Goal: Information Seeking & Learning: Learn about a topic

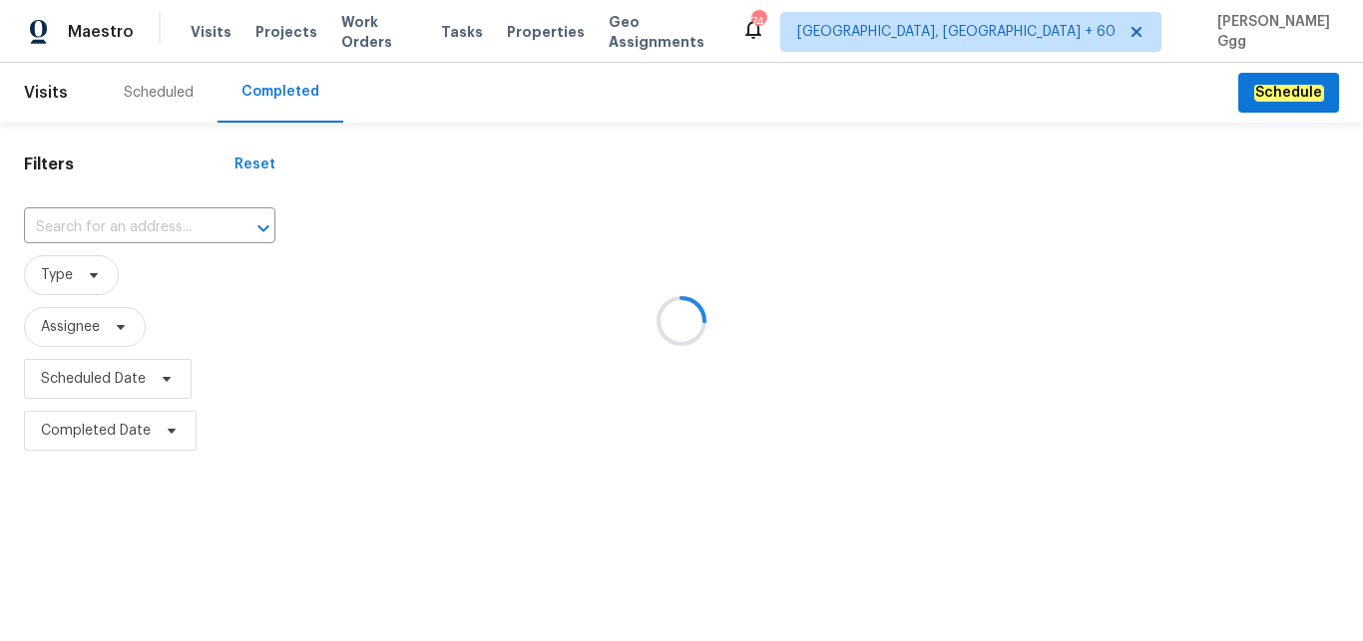
click at [96, 218] on div at bounding box center [681, 320] width 1363 height 641
click at [78, 224] on div at bounding box center [681, 320] width 1363 height 641
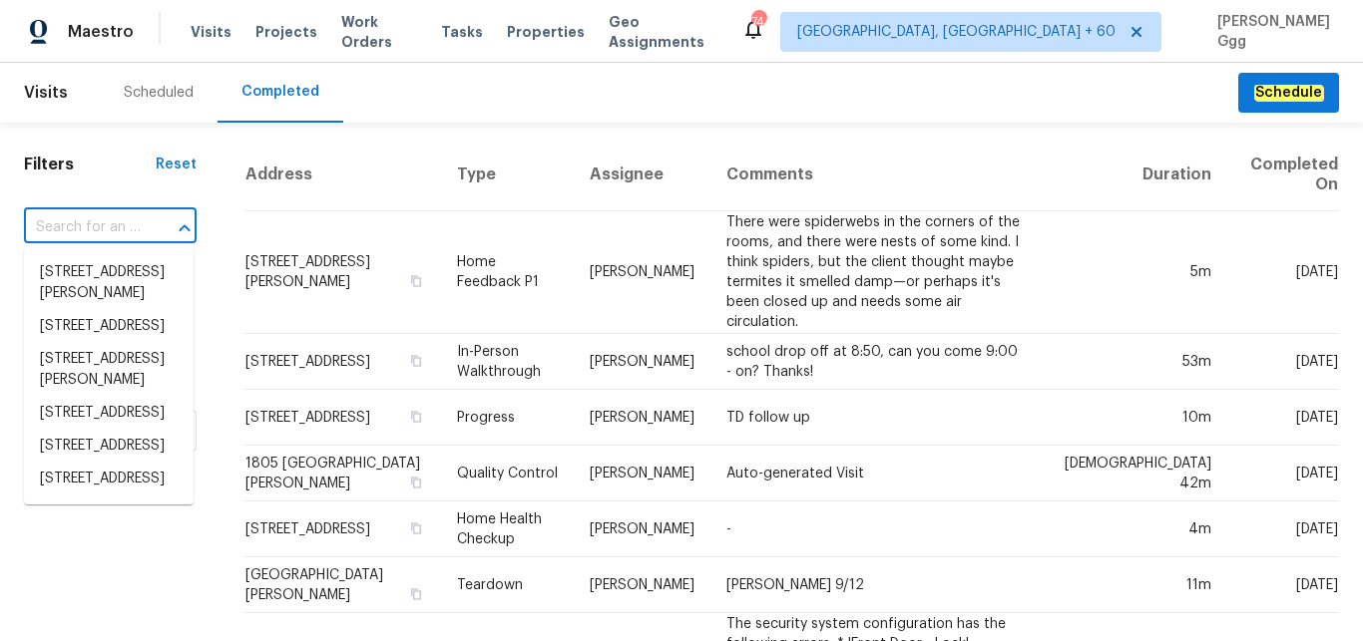
click at [71, 223] on input "text" at bounding box center [82, 227] width 117 height 31
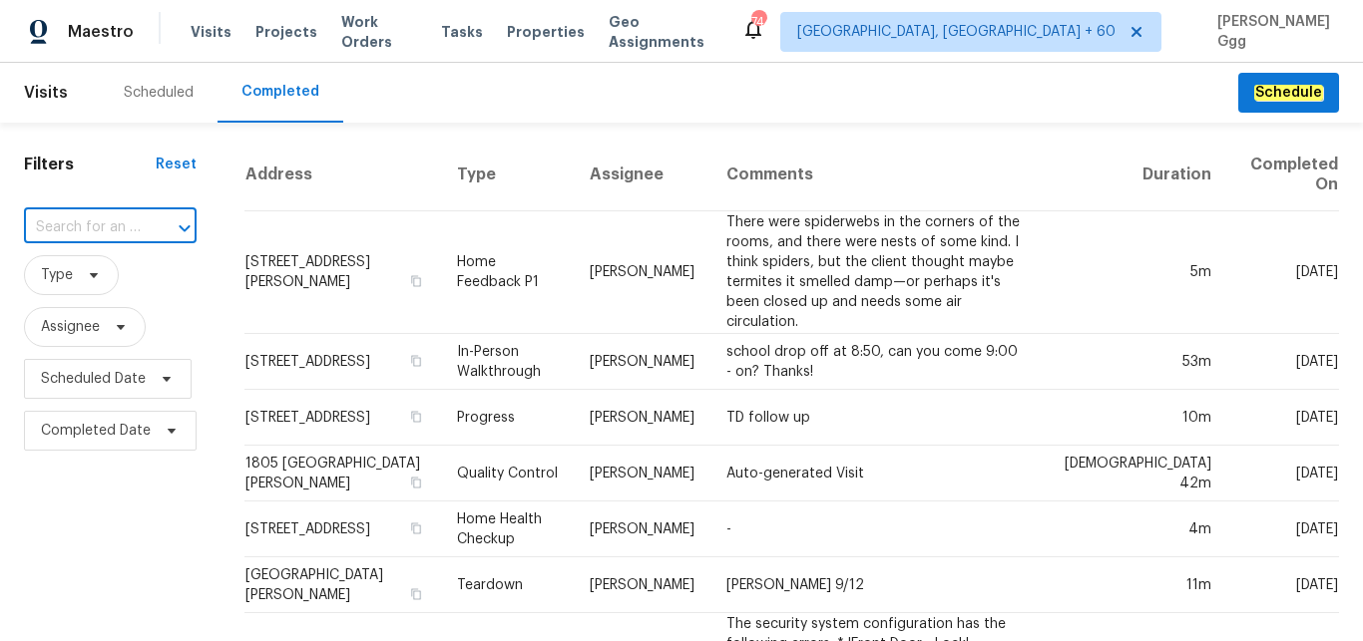
paste input "[STREET_ADDRESS][PERSON_NAME]"
type input "[STREET_ADDRESS][PERSON_NAME]"
click at [100, 292] on li "[STREET_ADDRESS][PERSON_NAME]" at bounding box center [109, 283] width 170 height 54
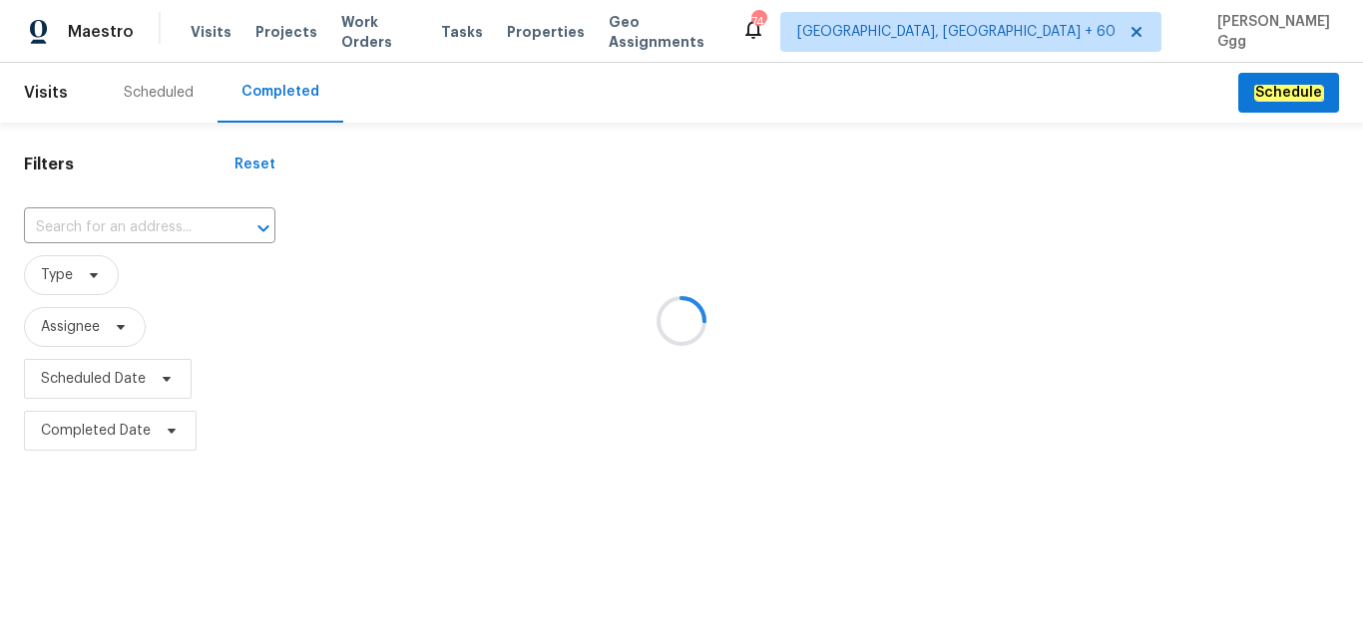
type input "[STREET_ADDRESS][PERSON_NAME]"
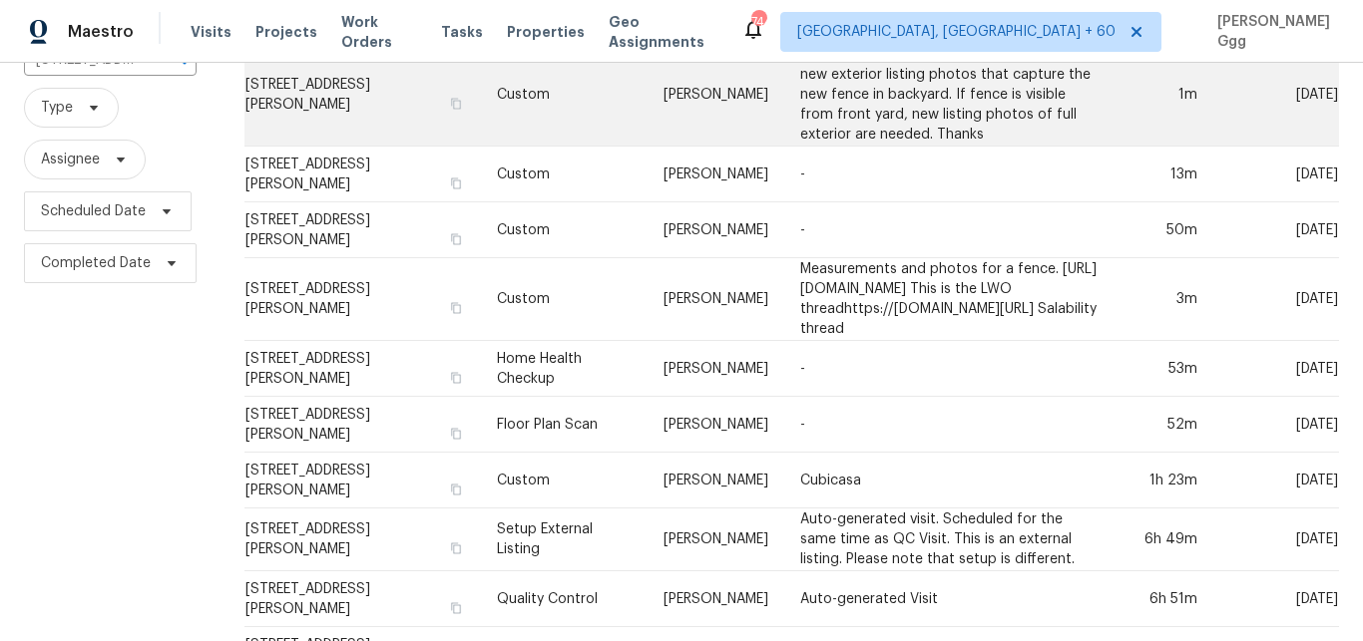
scroll to position [394, 0]
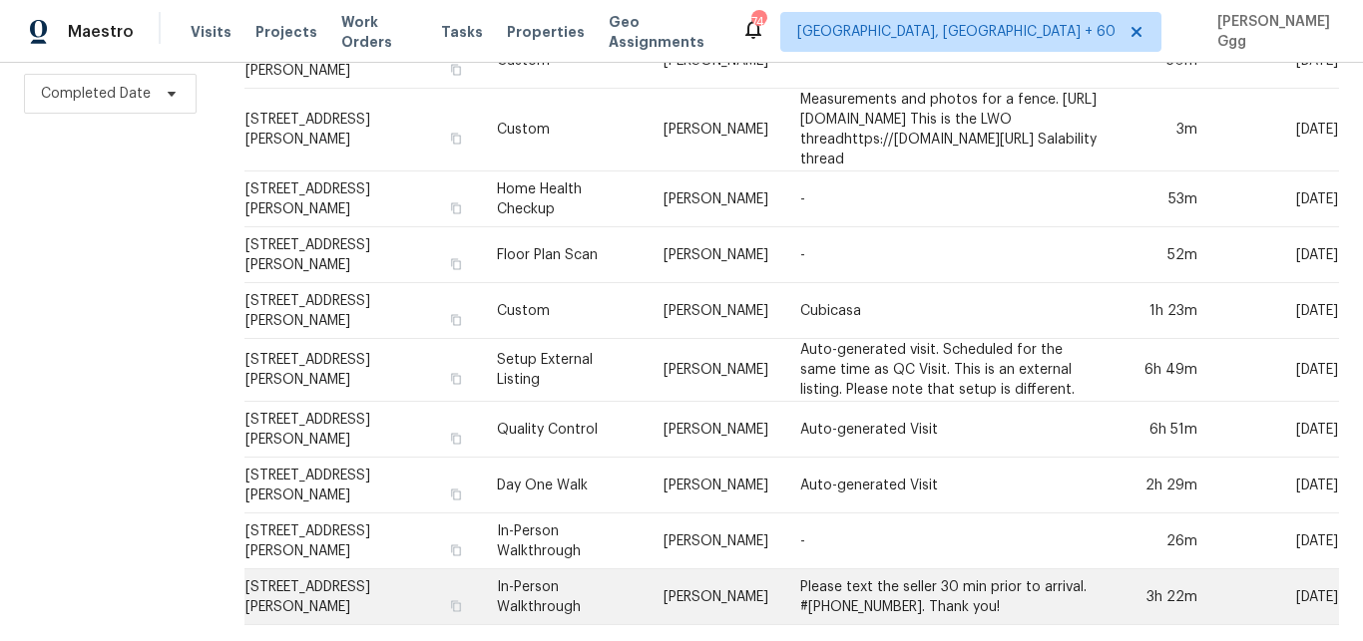
click at [549, 584] on td "In-Person Walkthrough" at bounding box center [564, 598] width 167 height 56
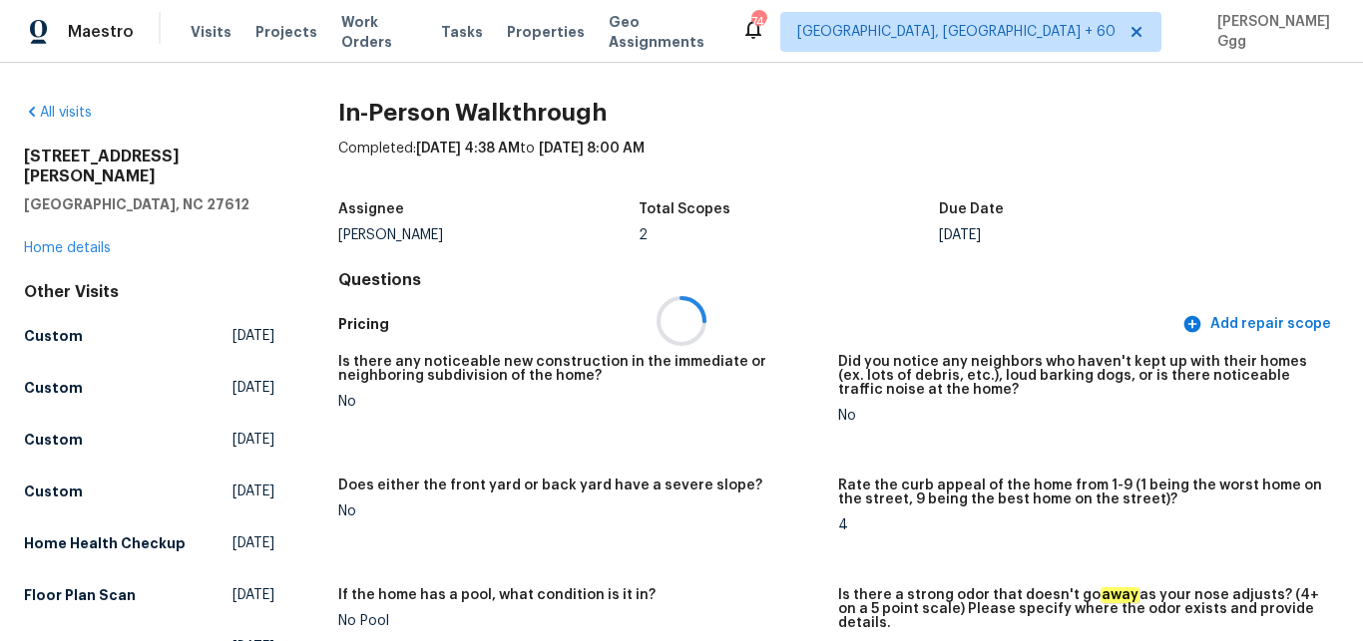
click at [97, 228] on div at bounding box center [681, 320] width 1363 height 641
click at [85, 241] on link "Home details" at bounding box center [67, 248] width 87 height 14
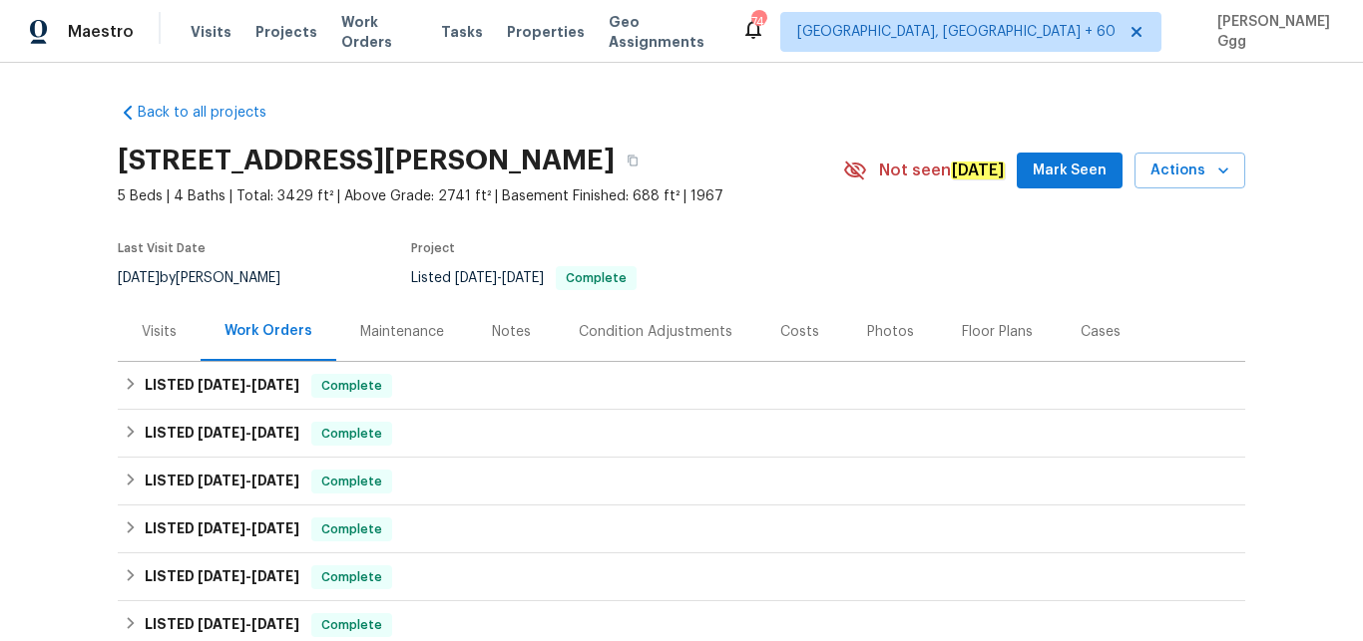
scroll to position [23, 0]
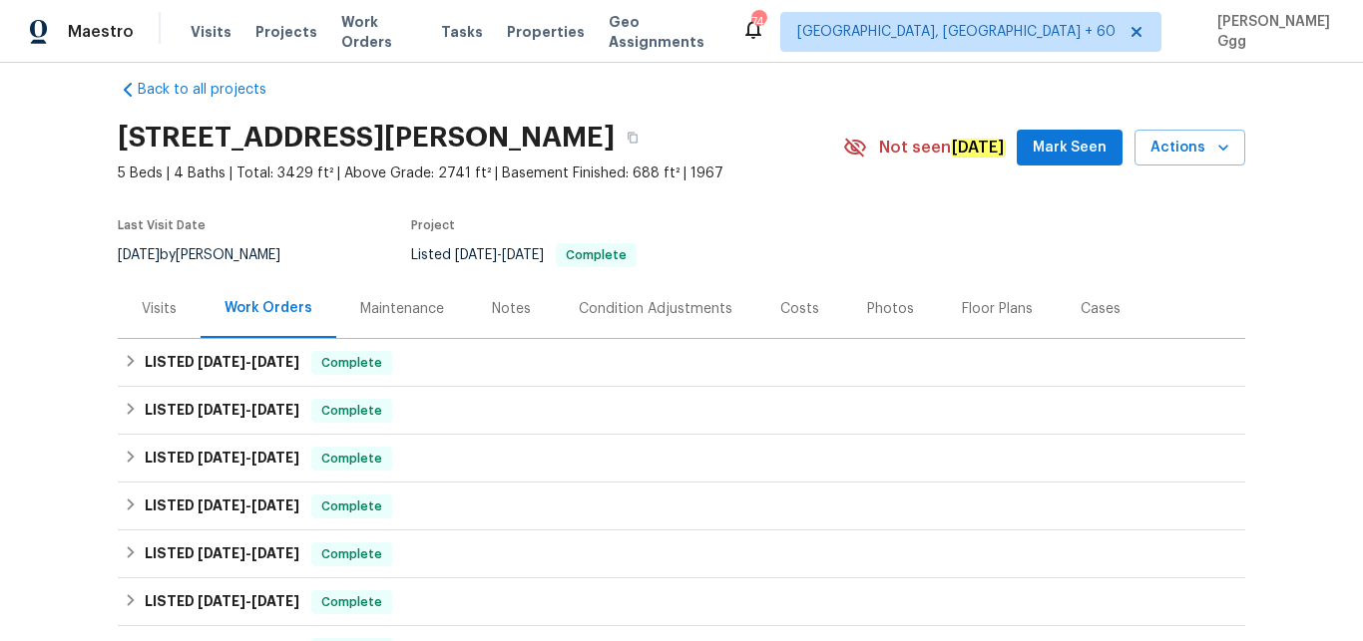
click at [860, 319] on div "Photos" at bounding box center [890, 308] width 95 height 59
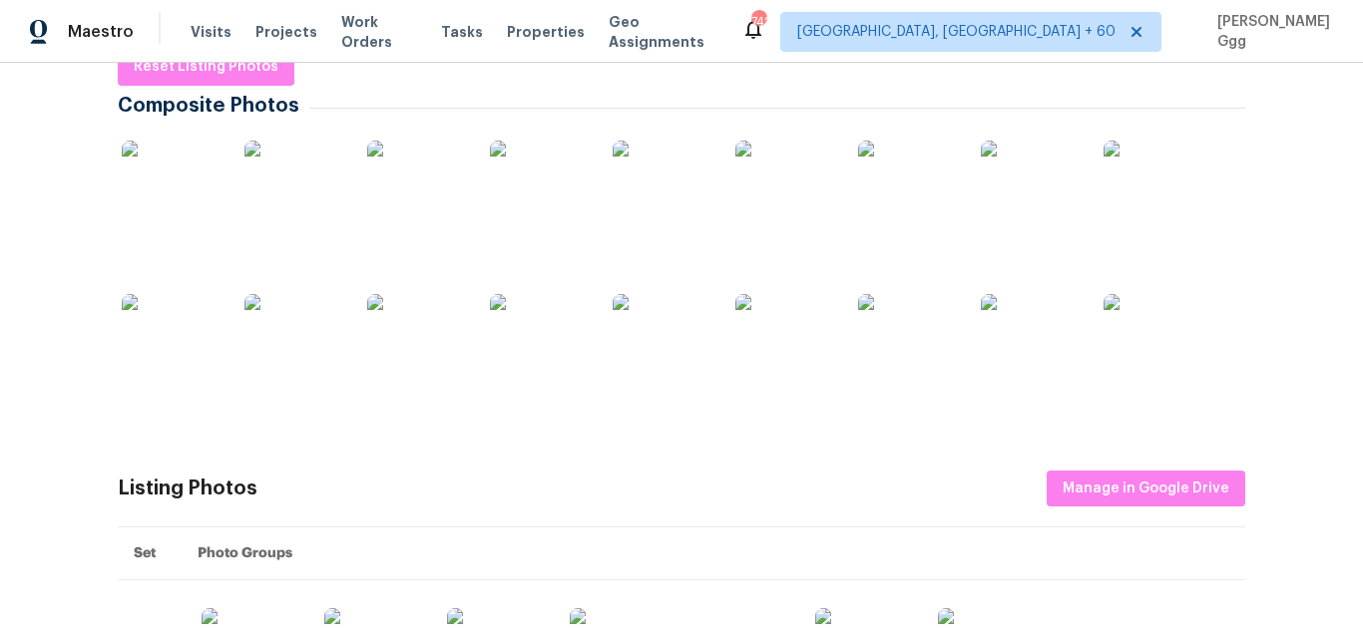
scroll to position [358, 0]
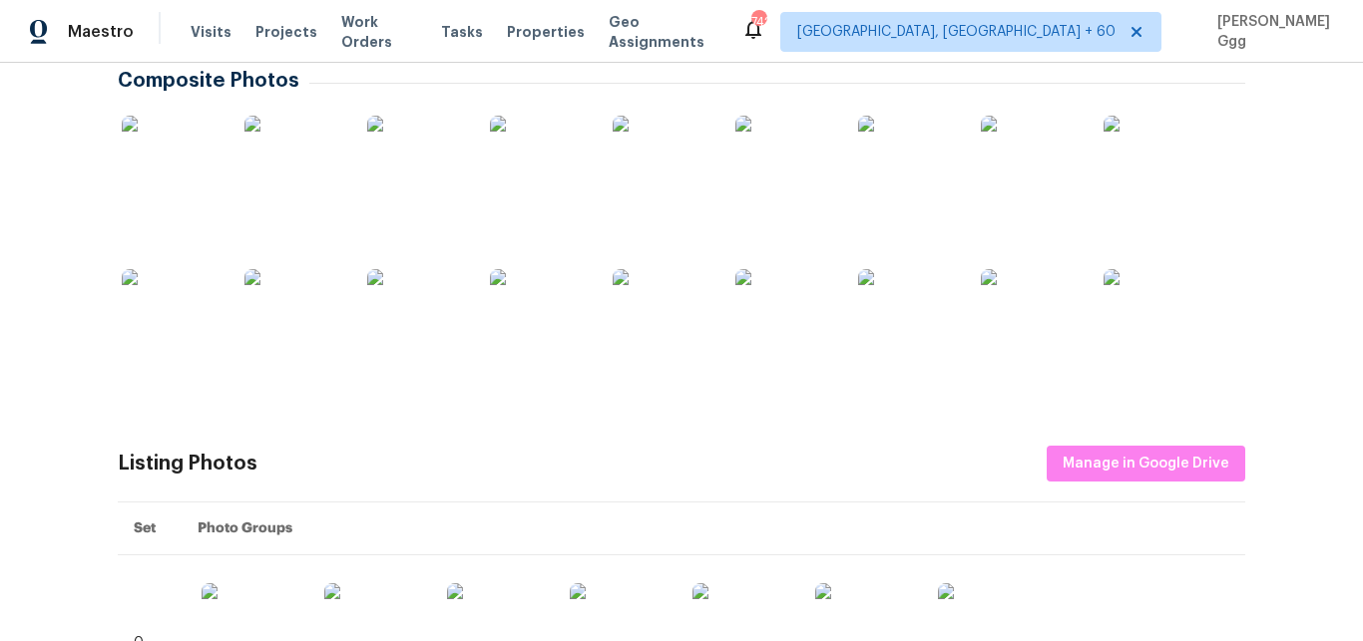
click at [640, 166] on img at bounding box center [663, 166] width 100 height 100
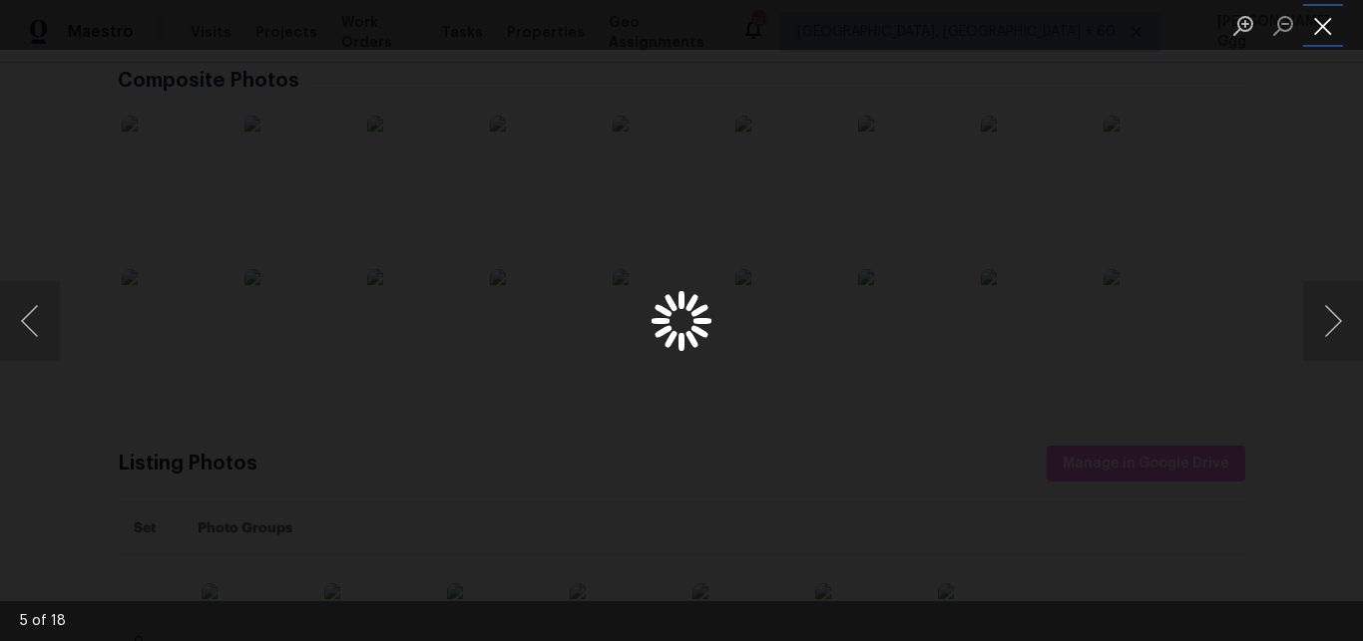
click at [1322, 28] on button "Close lightbox" at bounding box center [1323, 25] width 40 height 35
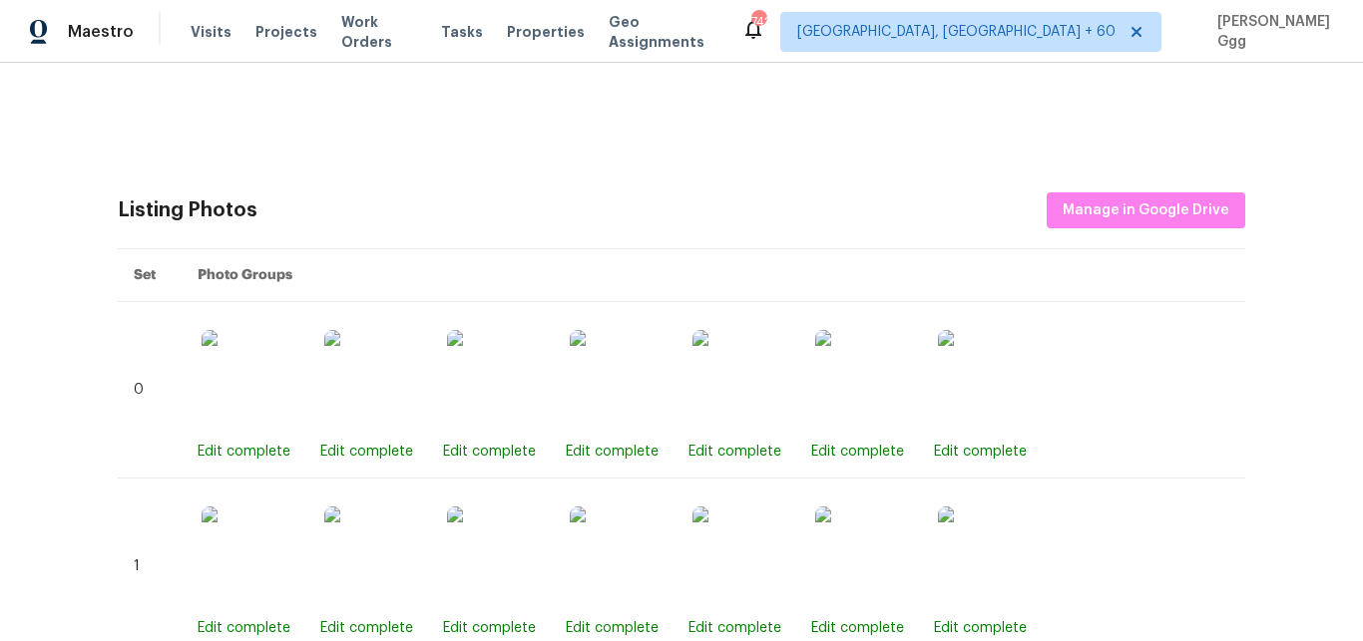
scroll to position [571, 0]
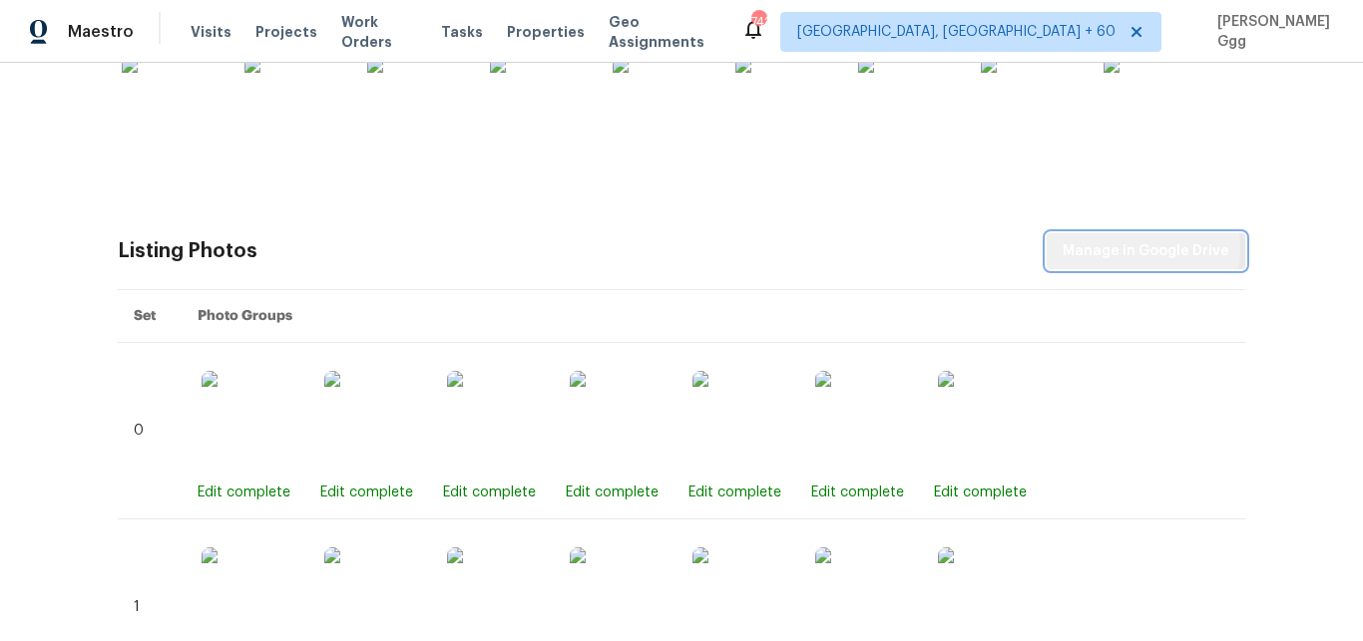
click at [1093, 249] on span "Manage in Google Drive" at bounding box center [1145, 251] width 167 height 25
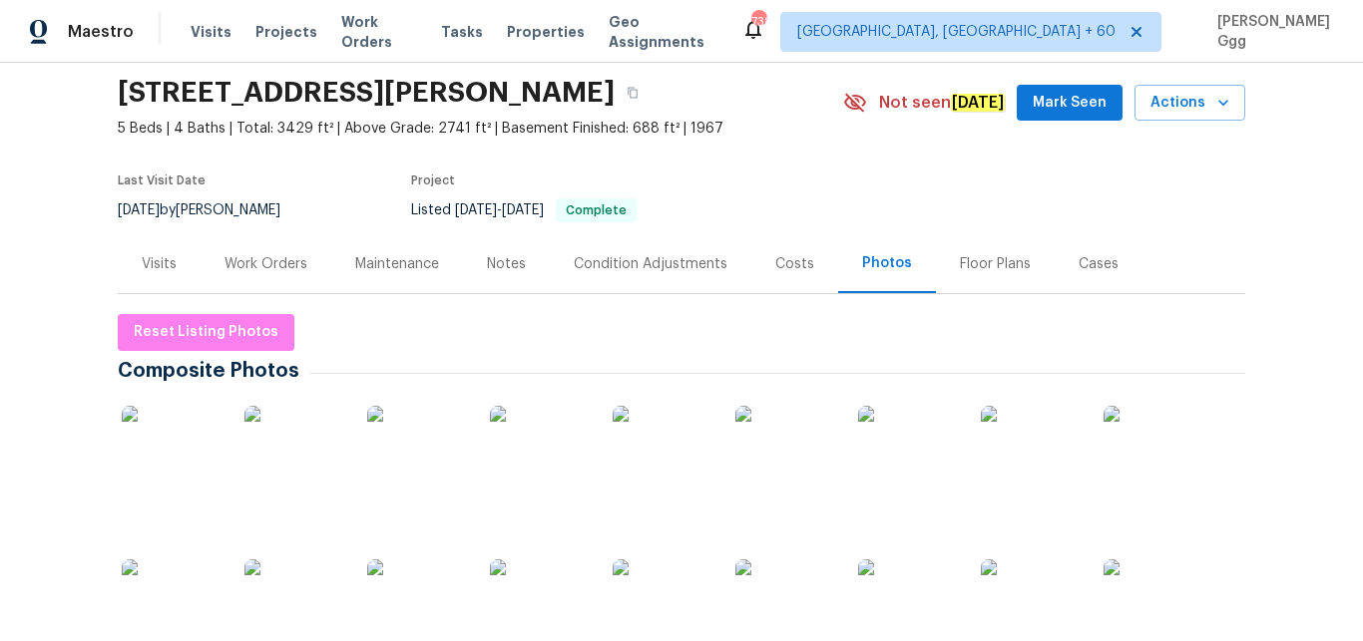
scroll to position [0, 0]
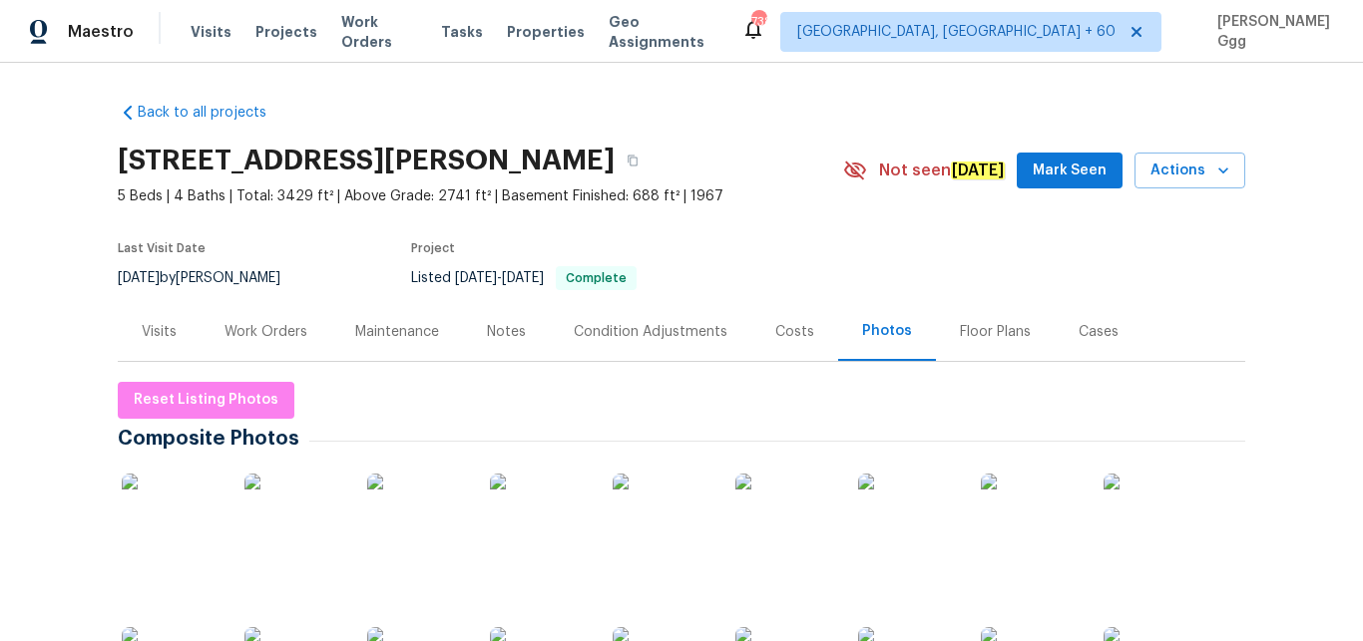
click at [165, 320] on div "Visits" at bounding box center [159, 331] width 83 height 59
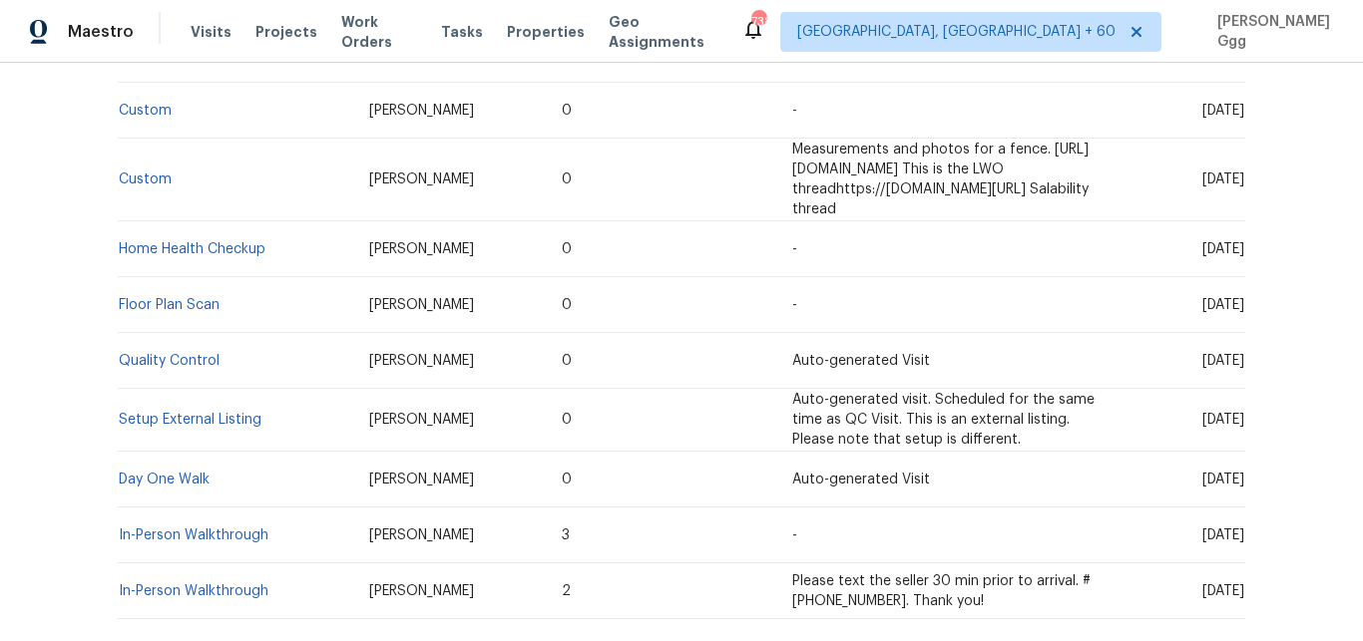
scroll to position [757, 0]
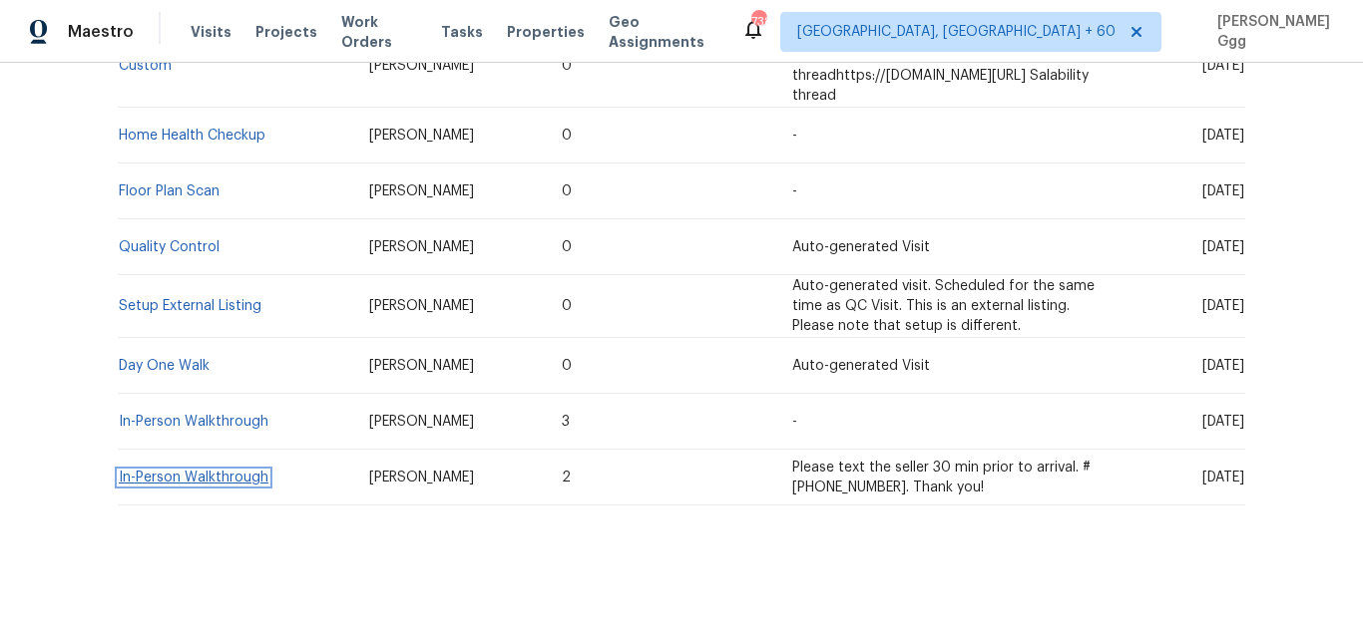
click at [191, 471] on link "In-Person Walkthrough" at bounding box center [194, 478] width 150 height 14
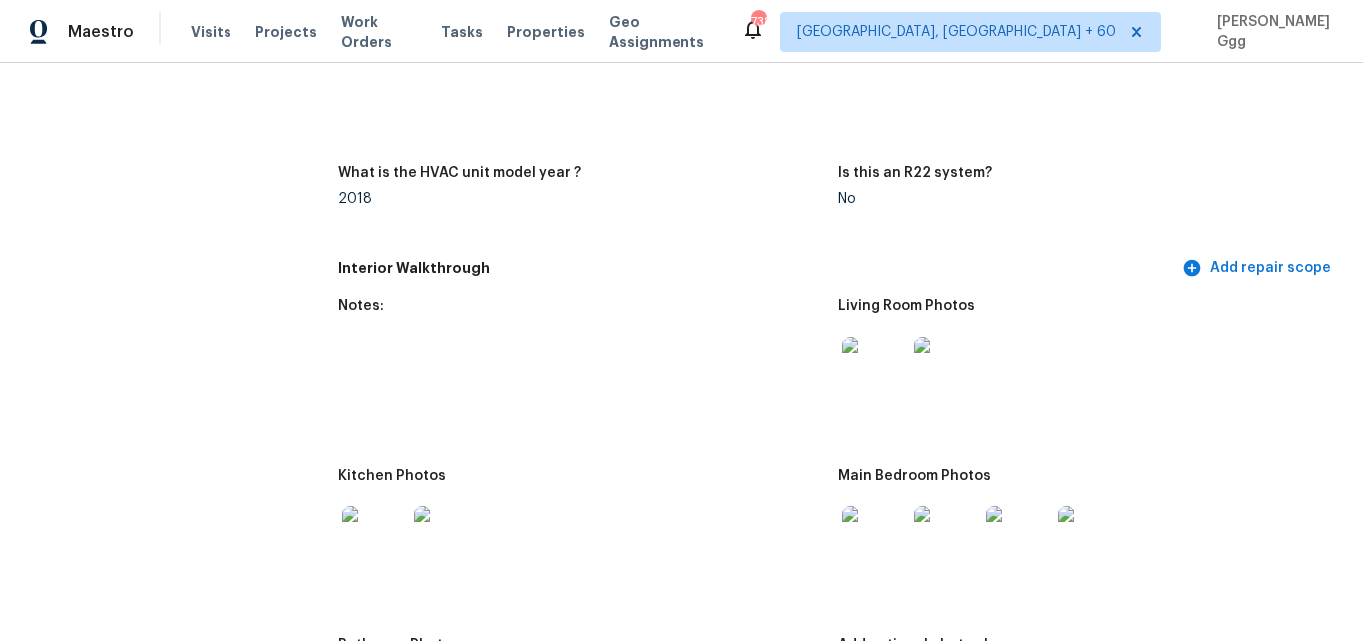
scroll to position [2179, 0]
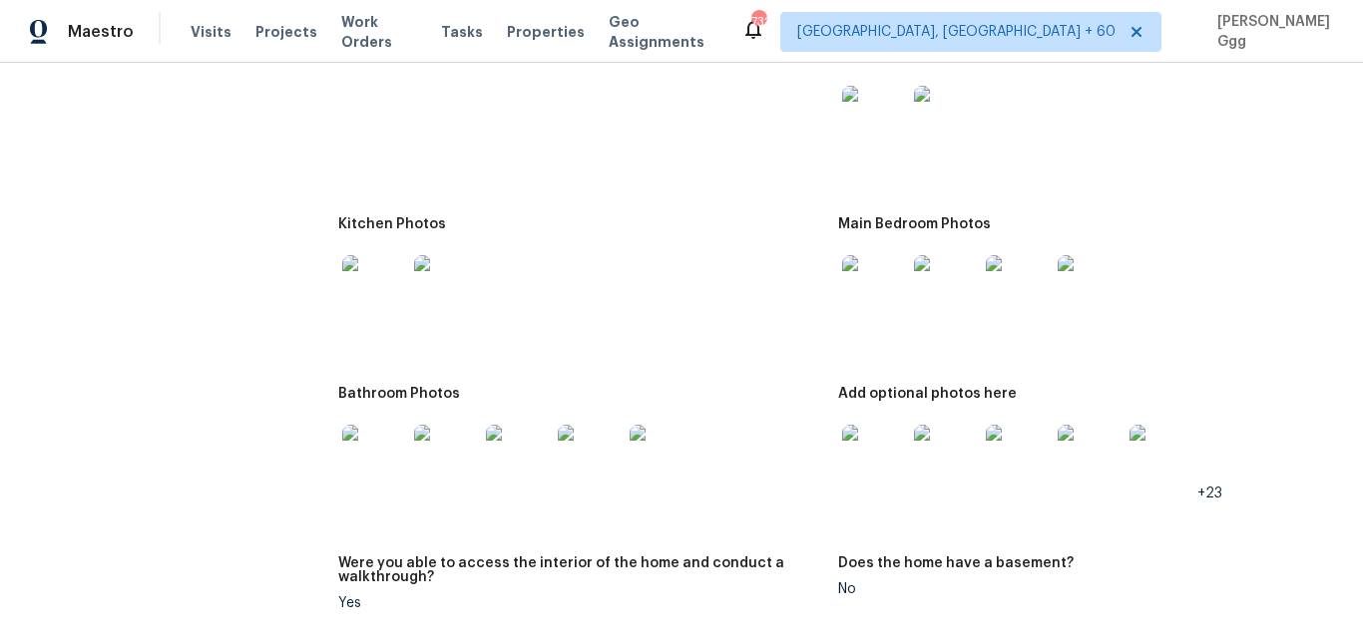
click at [847, 288] on img at bounding box center [874, 287] width 64 height 64
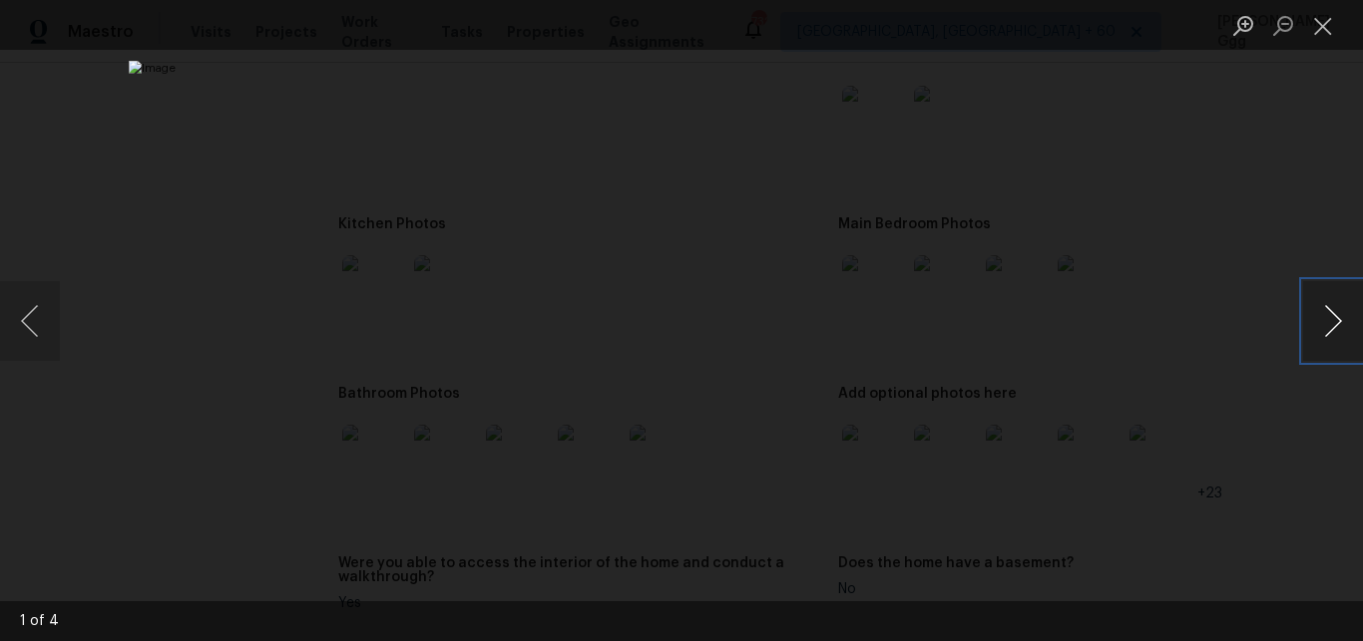
click at [1311, 335] on button "Next image" at bounding box center [1333, 321] width 60 height 80
click at [1335, 339] on button "Next image" at bounding box center [1333, 321] width 60 height 80
click at [1325, 331] on button "Next image" at bounding box center [1333, 321] width 60 height 80
click at [1317, 311] on button "Next image" at bounding box center [1333, 321] width 60 height 80
click at [1318, 311] on button "Next image" at bounding box center [1333, 321] width 60 height 80
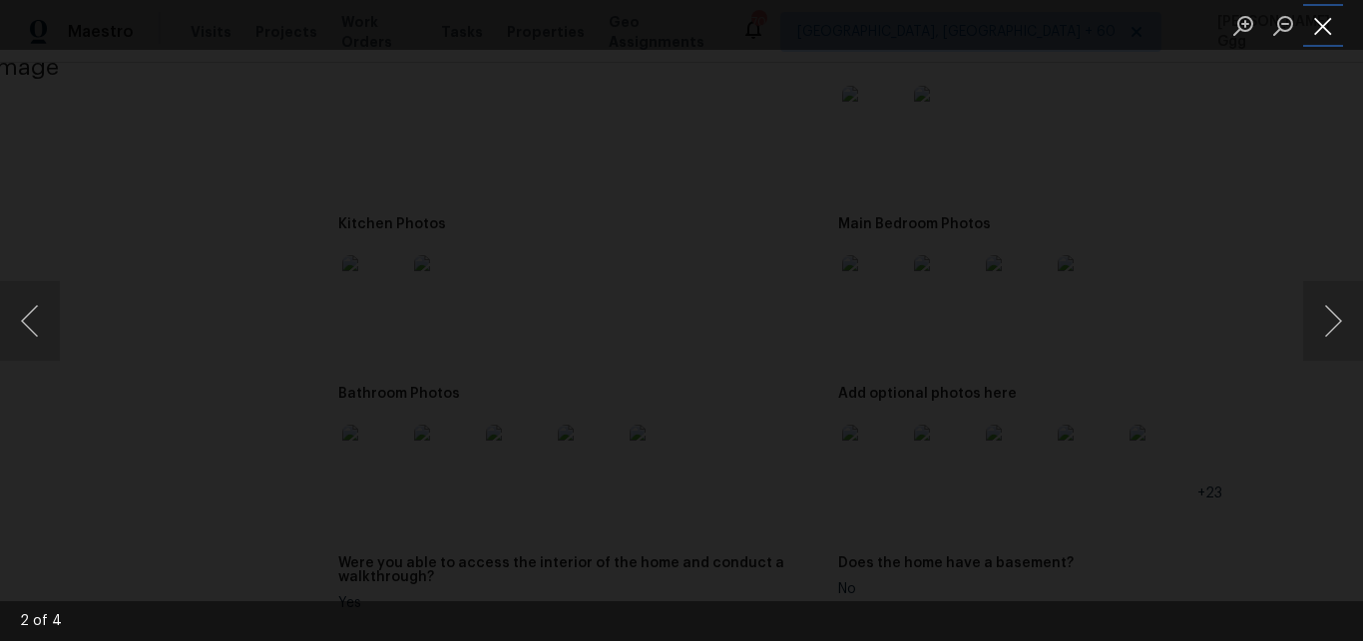
click at [1315, 27] on button "Close lightbox" at bounding box center [1323, 25] width 40 height 35
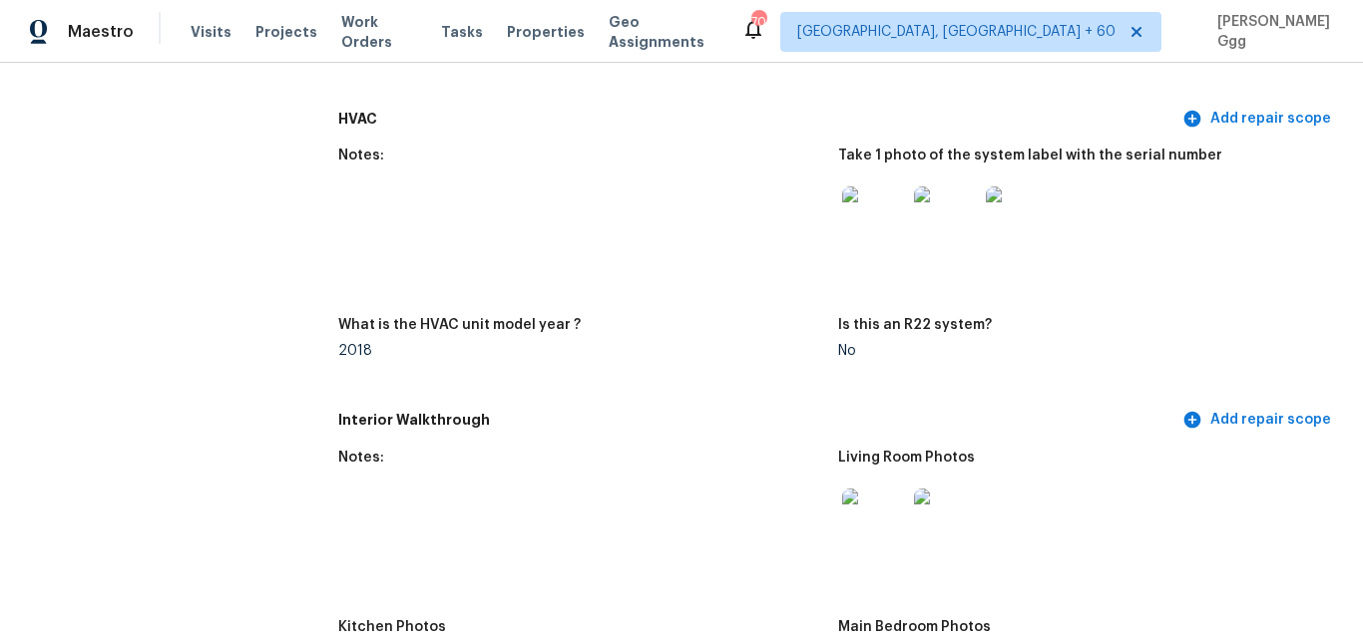
scroll to position [1676, 0]
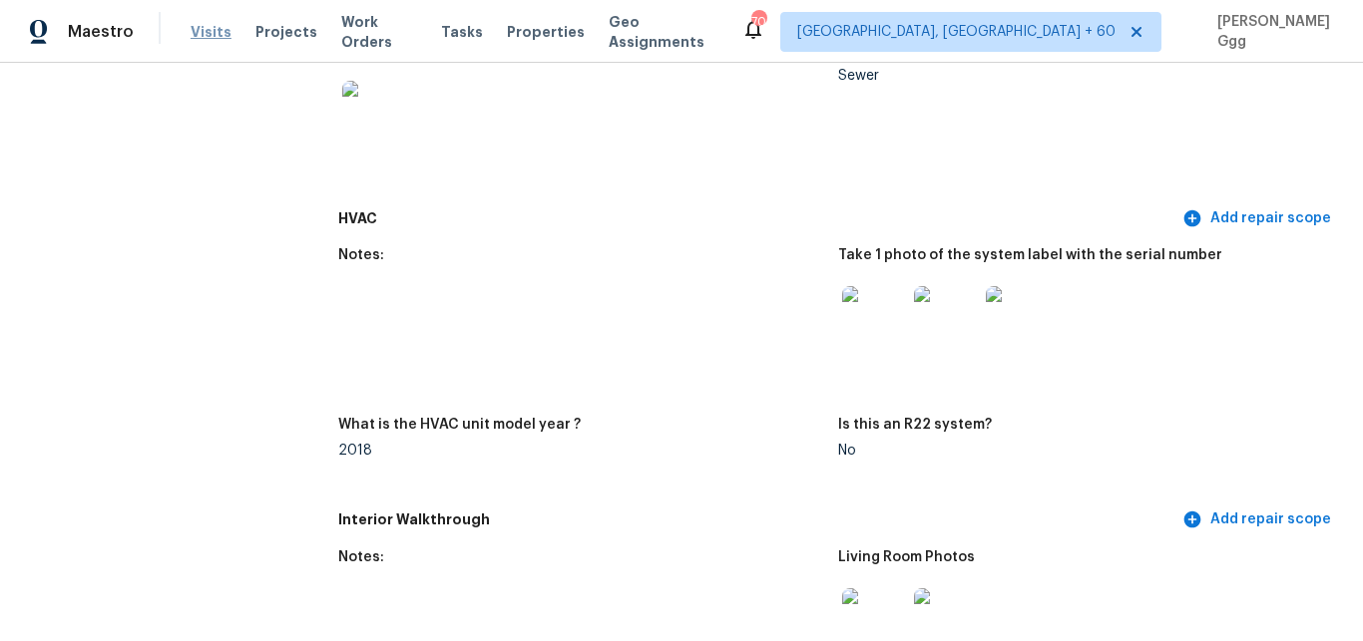
click at [218, 34] on span "Visits" at bounding box center [211, 32] width 41 height 20
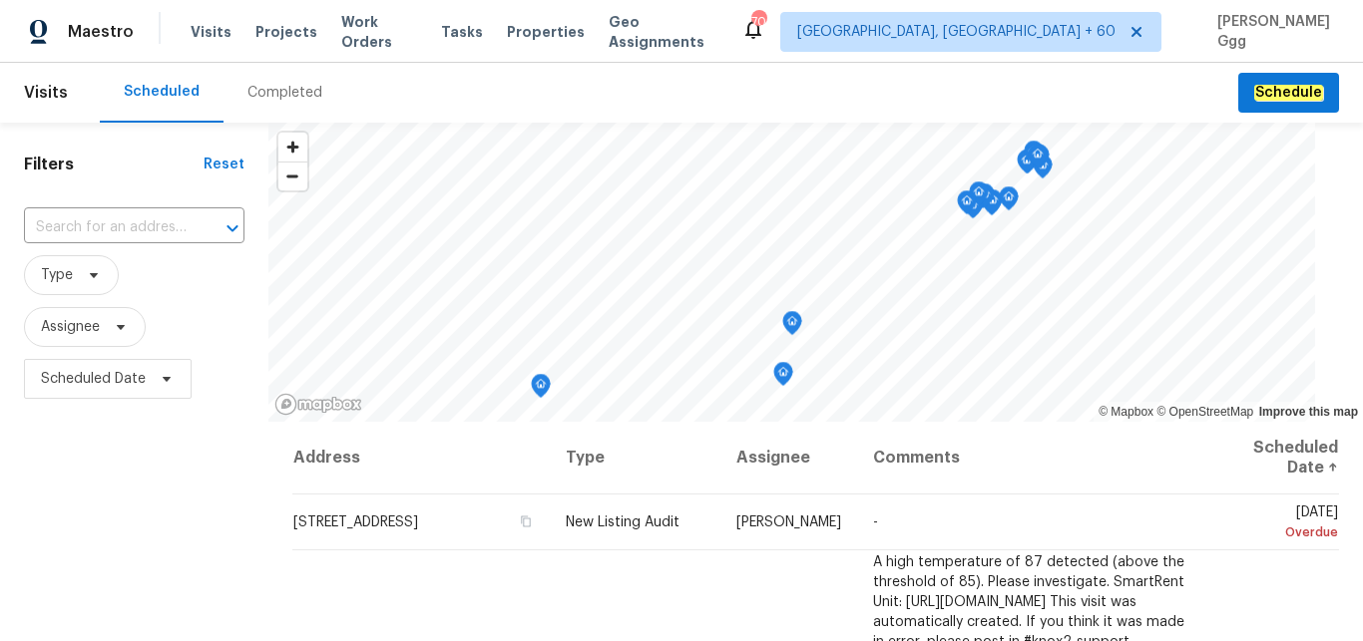
click at [289, 94] on div "Completed" at bounding box center [284, 93] width 75 height 20
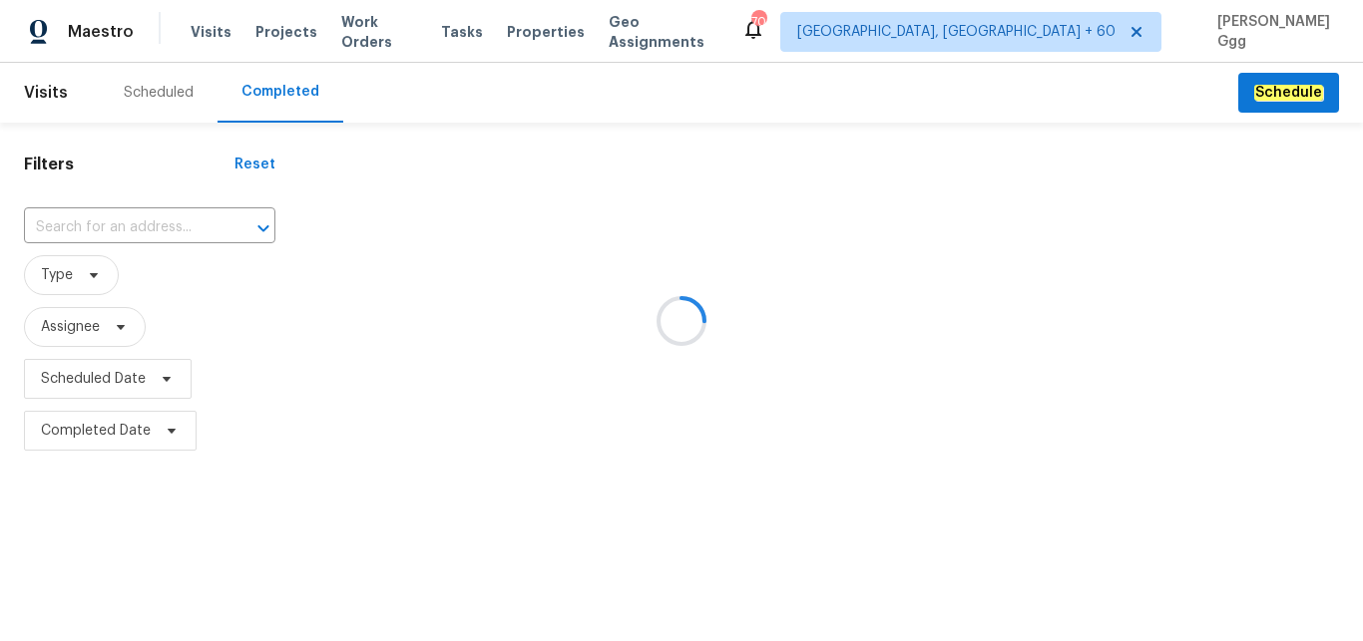
click at [93, 221] on div at bounding box center [681, 320] width 1363 height 641
click at [42, 218] on div at bounding box center [681, 320] width 1363 height 641
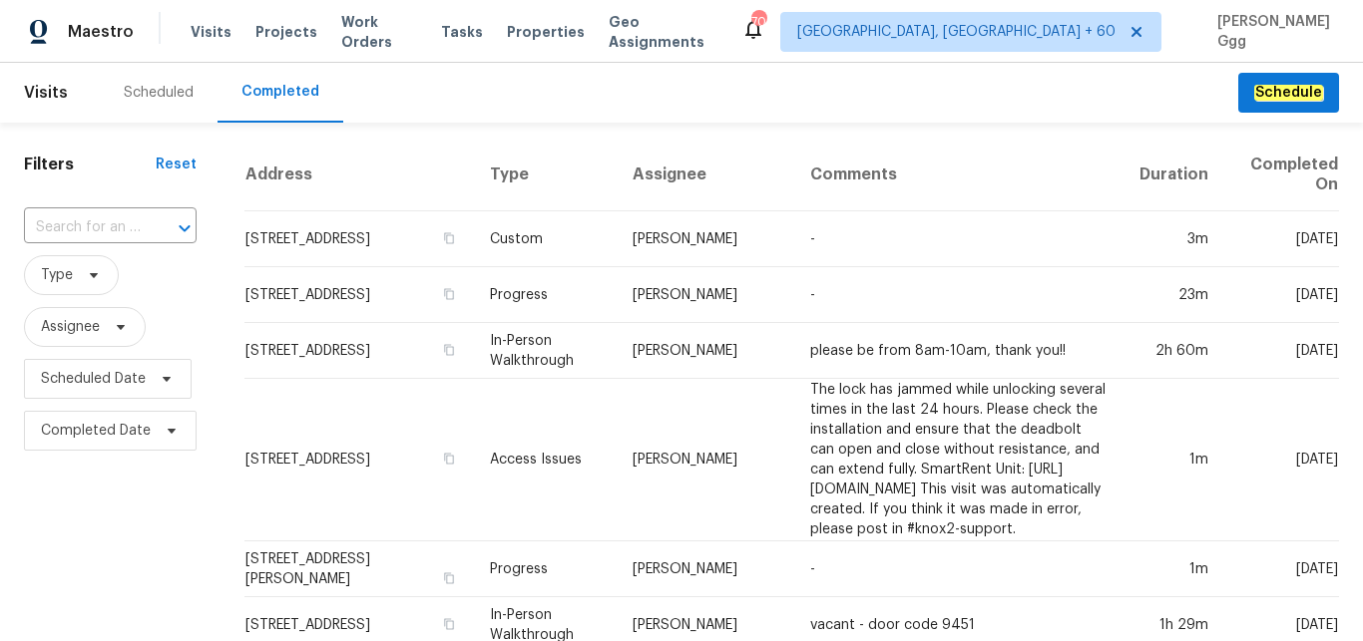
click at [42, 218] on input "text" at bounding box center [82, 227] width 117 height 31
paste input "[STREET_ADDRESS]"
type input "[STREET_ADDRESS]"
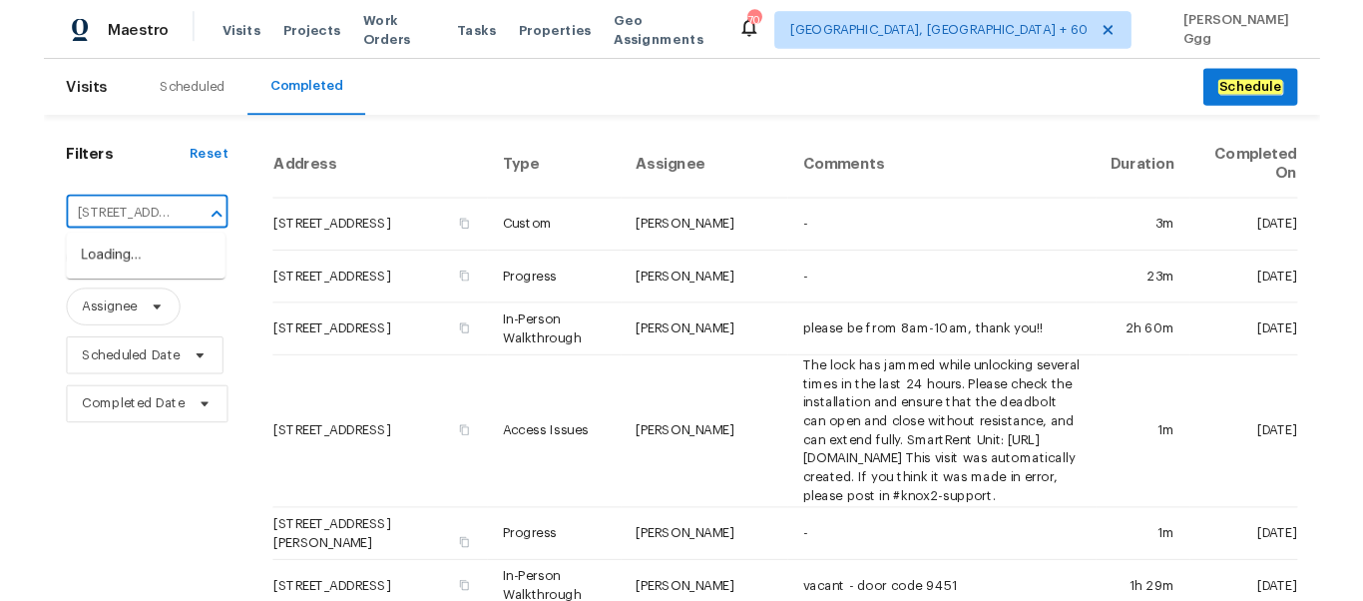
scroll to position [0, 120]
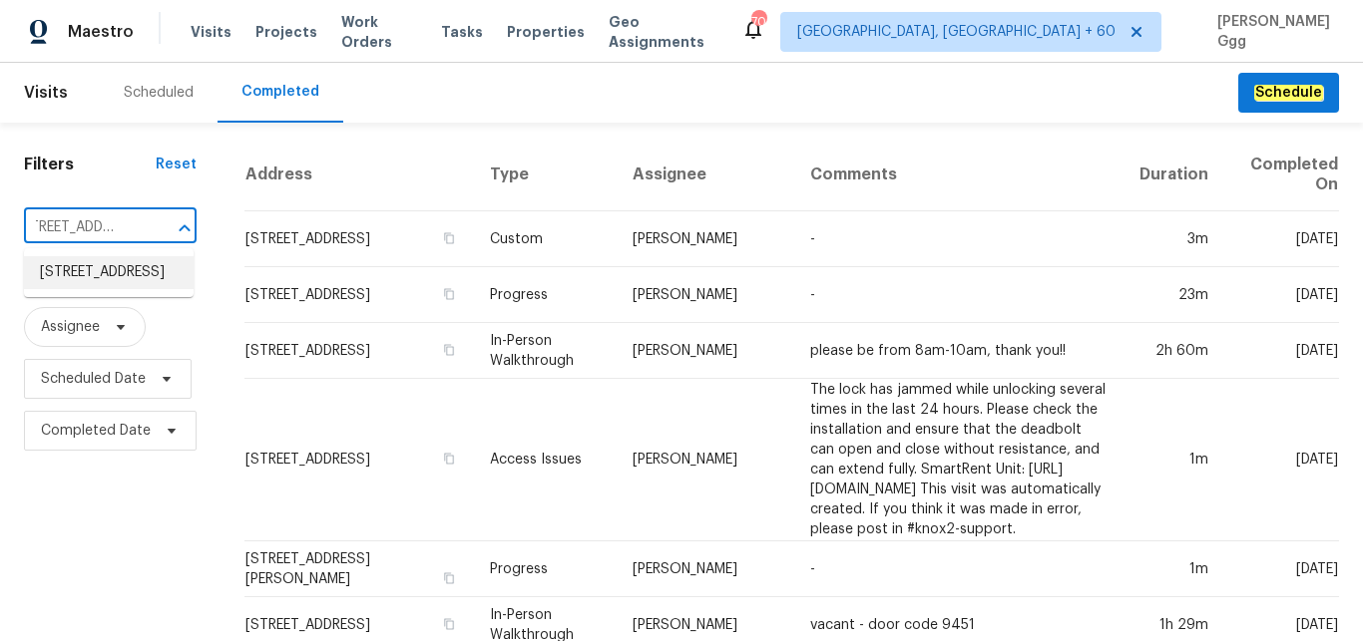
click at [81, 288] on li "[STREET_ADDRESS]" at bounding box center [109, 272] width 170 height 33
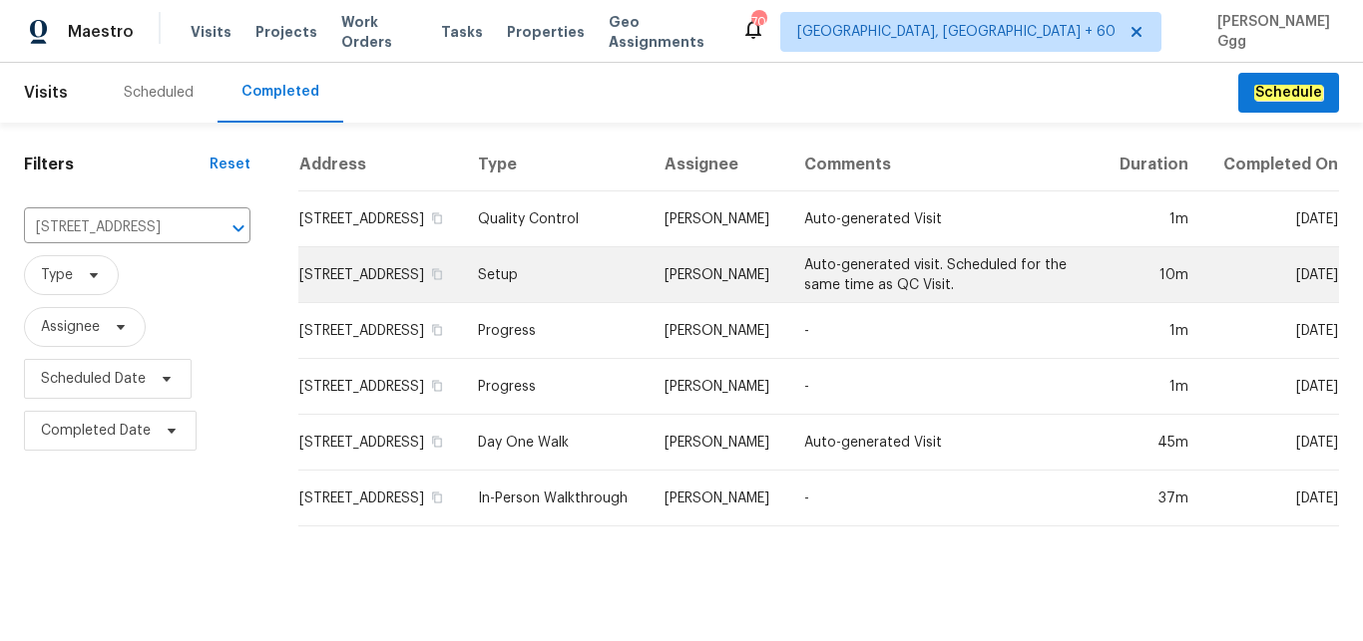
click at [525, 299] on td "Setup" at bounding box center [555, 275] width 187 height 56
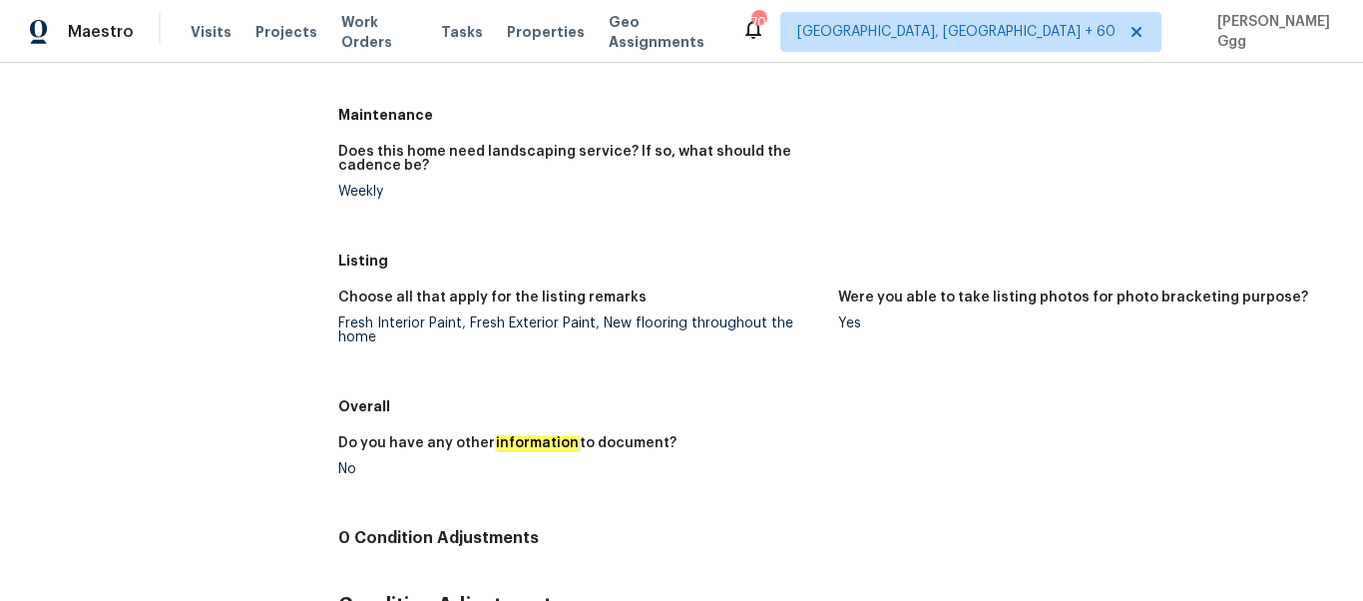
scroll to position [225, 0]
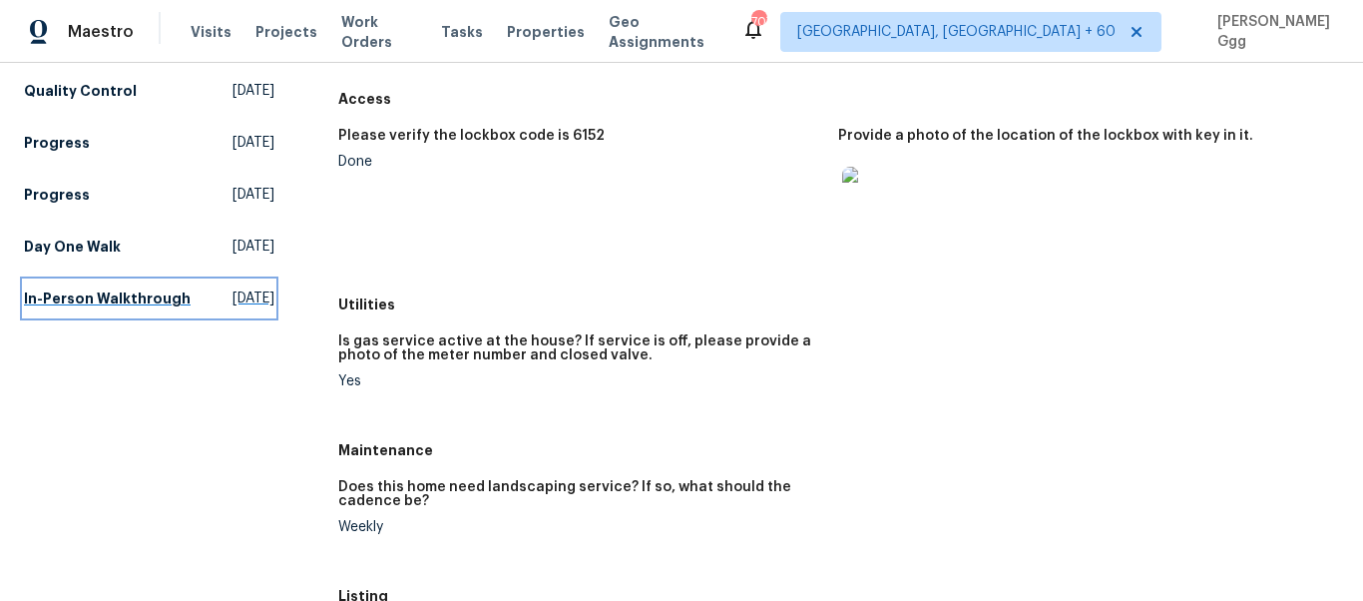
click at [75, 307] on h5 "In-Person Walkthrough" at bounding box center [107, 298] width 167 height 20
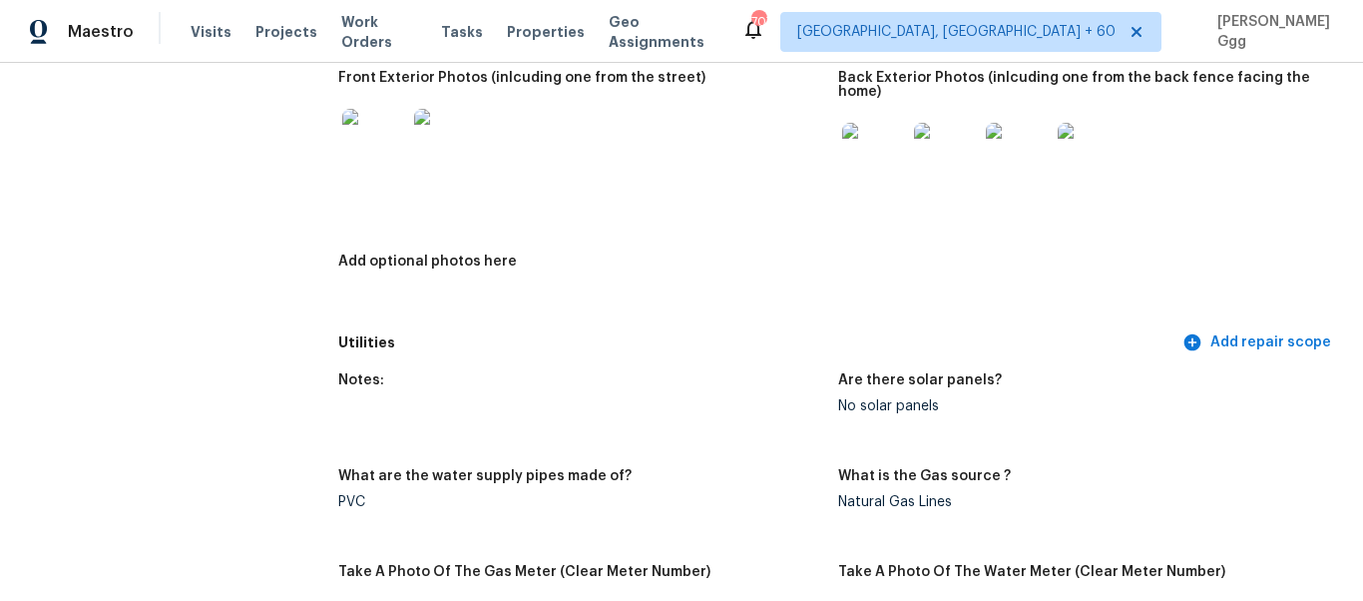
scroll to position [787, 0]
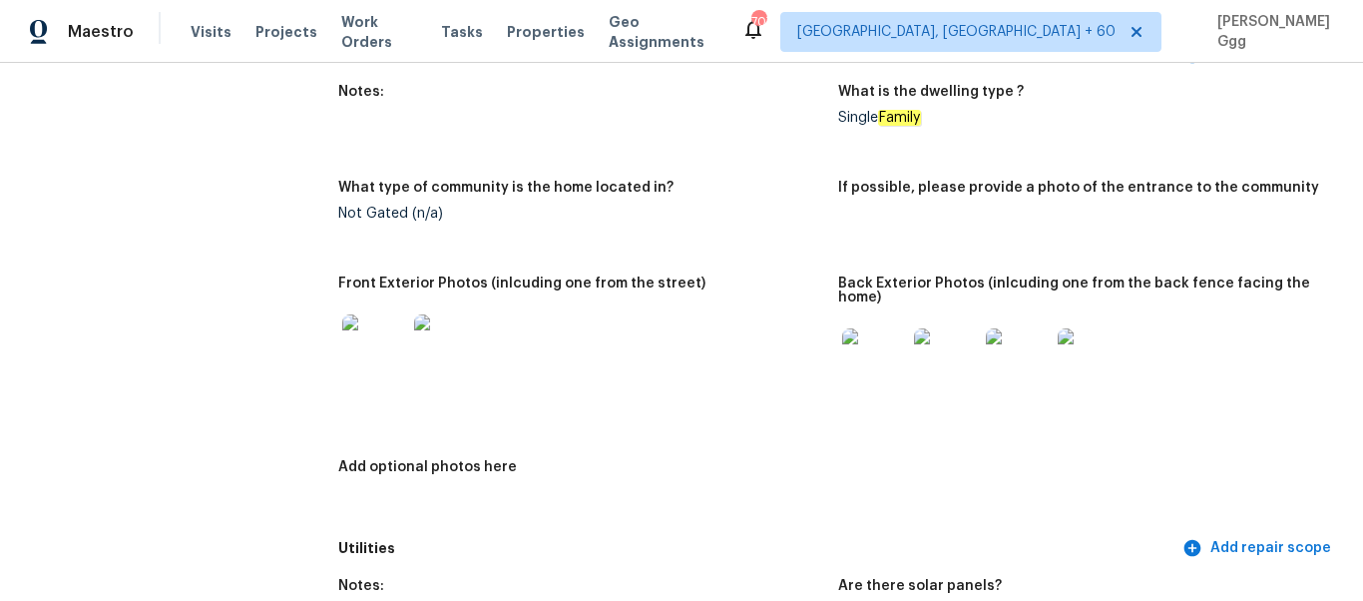
click at [869, 366] on img at bounding box center [874, 360] width 64 height 64
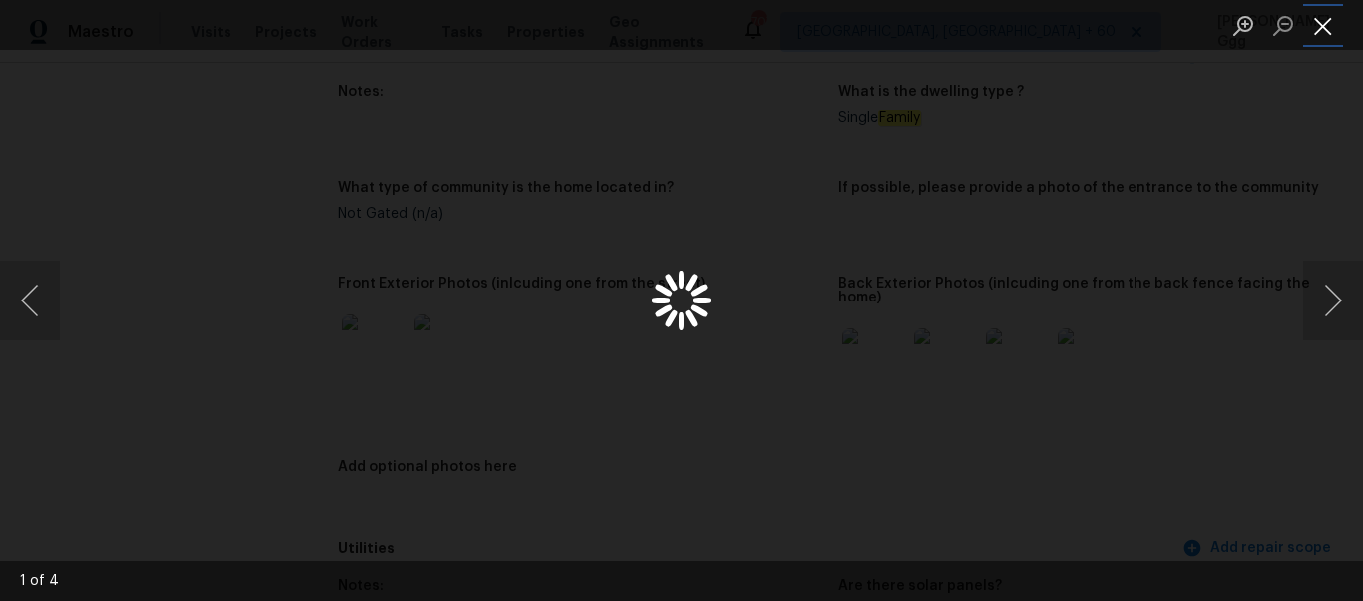
click at [1329, 33] on button "Close lightbox" at bounding box center [1323, 25] width 40 height 35
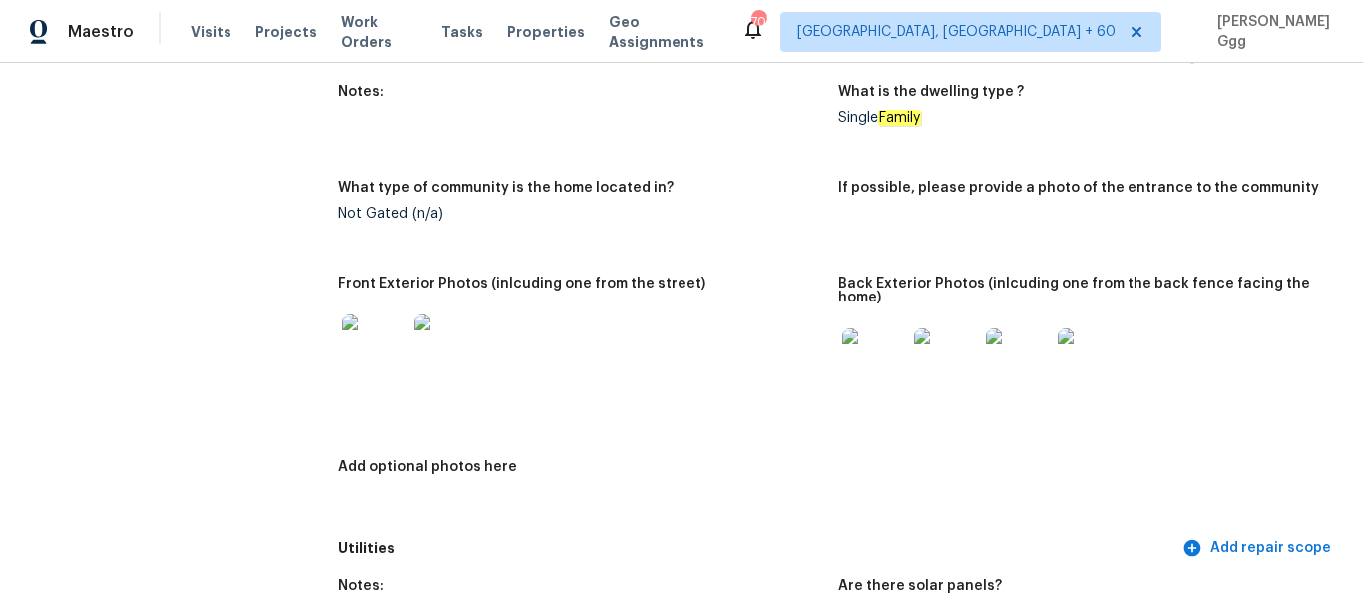
scroll to position [703, 0]
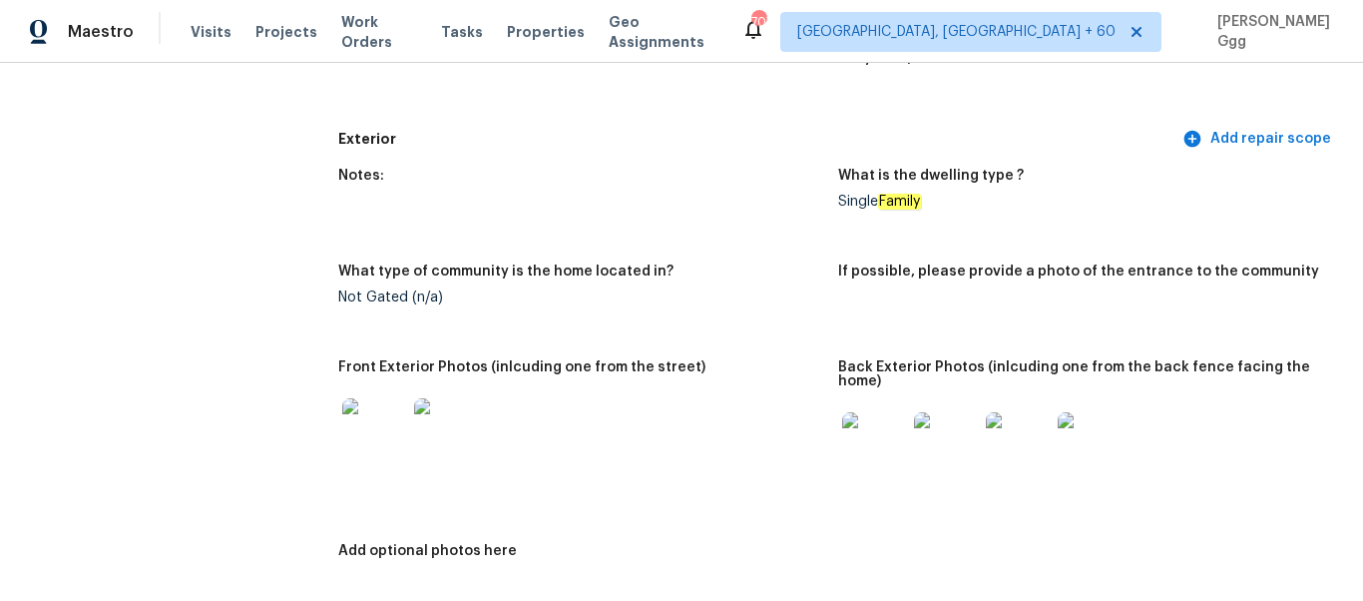
click at [870, 440] on img at bounding box center [874, 444] width 64 height 64
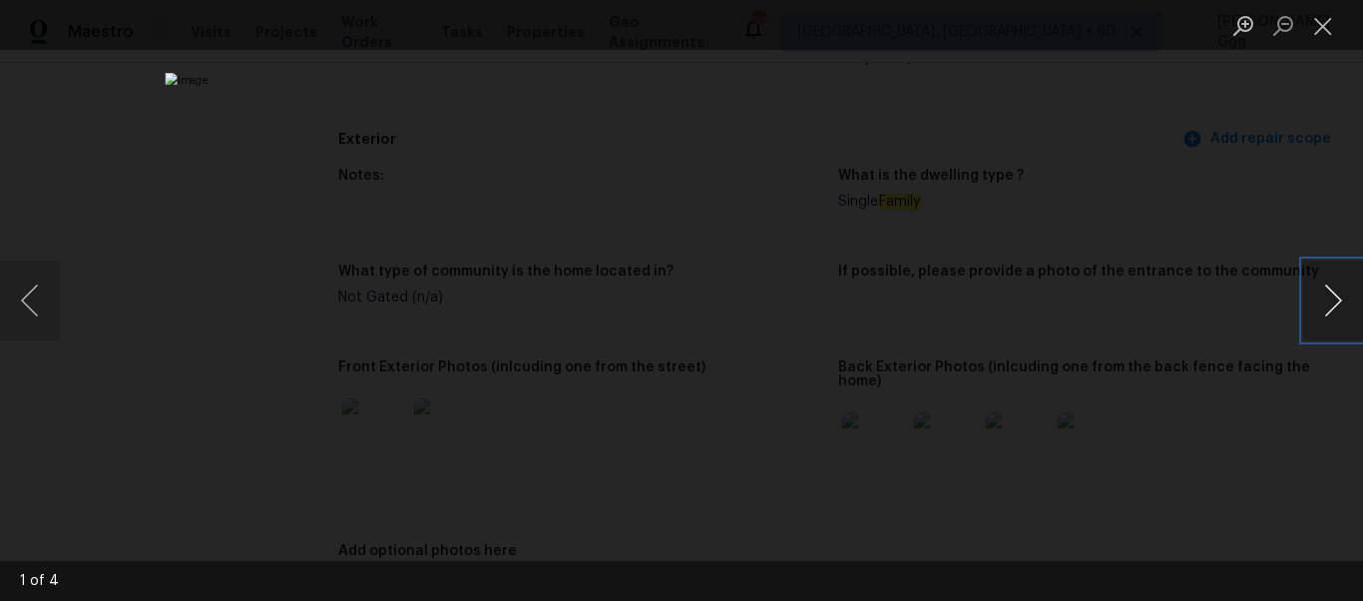
click at [1338, 298] on button "Next image" at bounding box center [1333, 300] width 60 height 80
drag, startPoint x: 3, startPoint y: 309, endPoint x: 17, endPoint y: 308, distance: 14.0
click at [4, 308] on button "Previous image" at bounding box center [30, 300] width 60 height 80
click at [21, 305] on button "Previous image" at bounding box center [30, 300] width 60 height 80
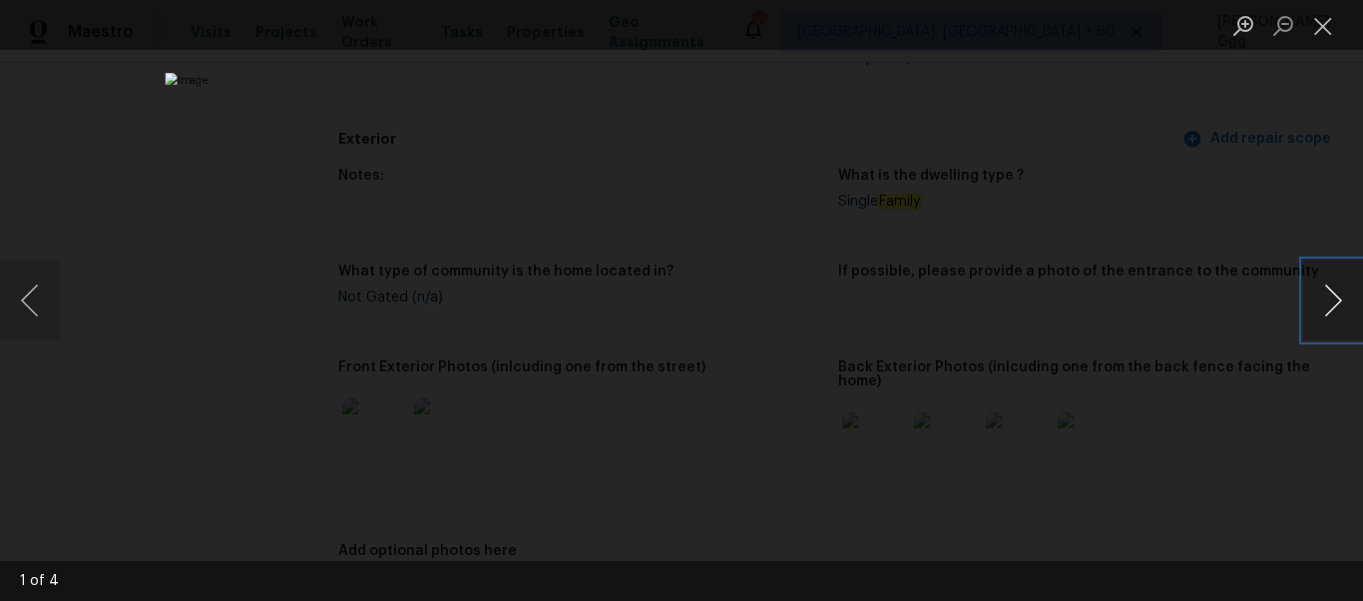
click at [1326, 301] on button "Next image" at bounding box center [1333, 300] width 60 height 80
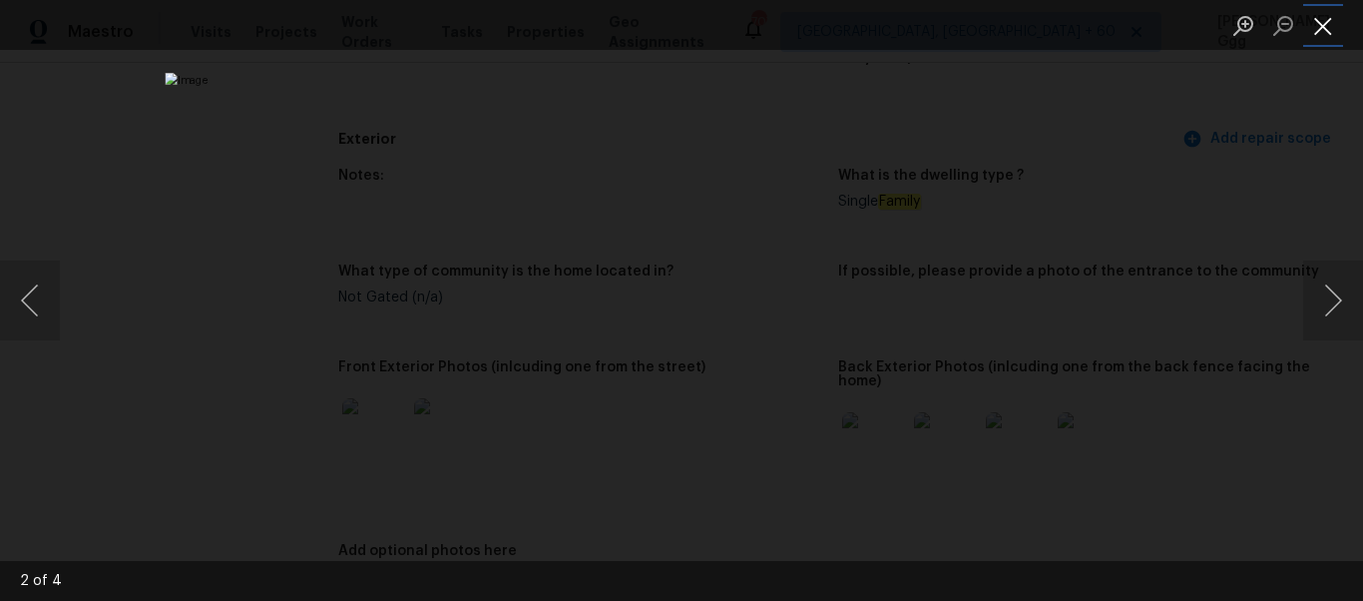
click at [1339, 23] on button "Close lightbox" at bounding box center [1323, 25] width 40 height 35
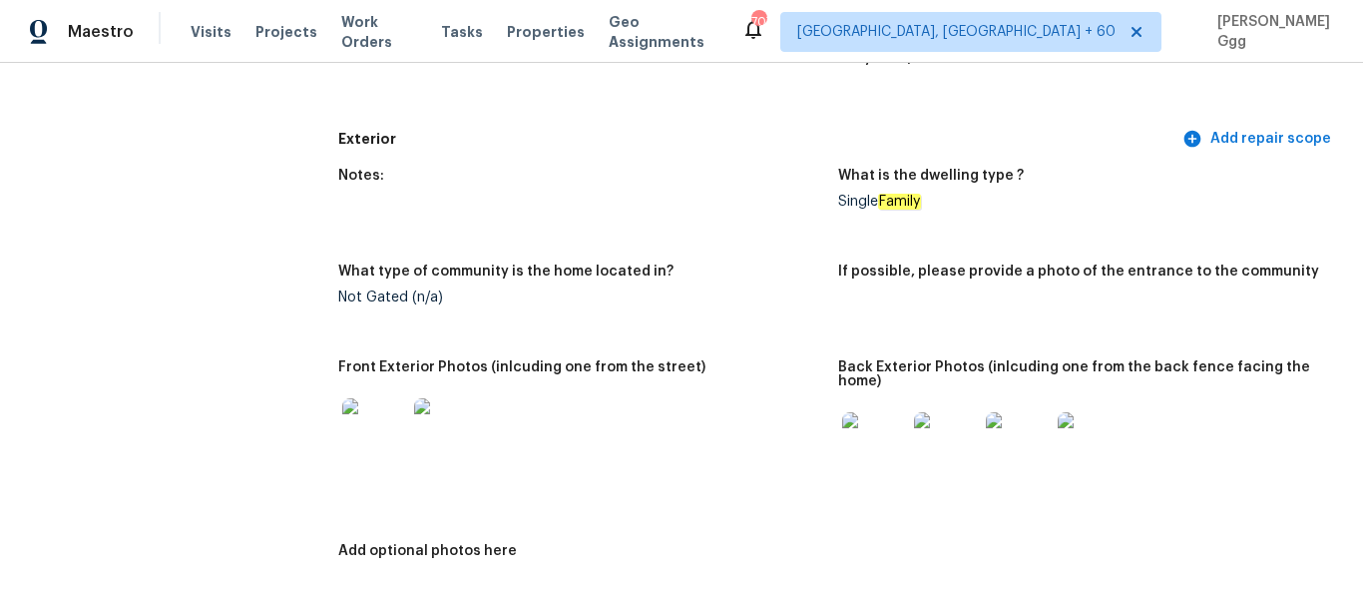
scroll to position [620, 0]
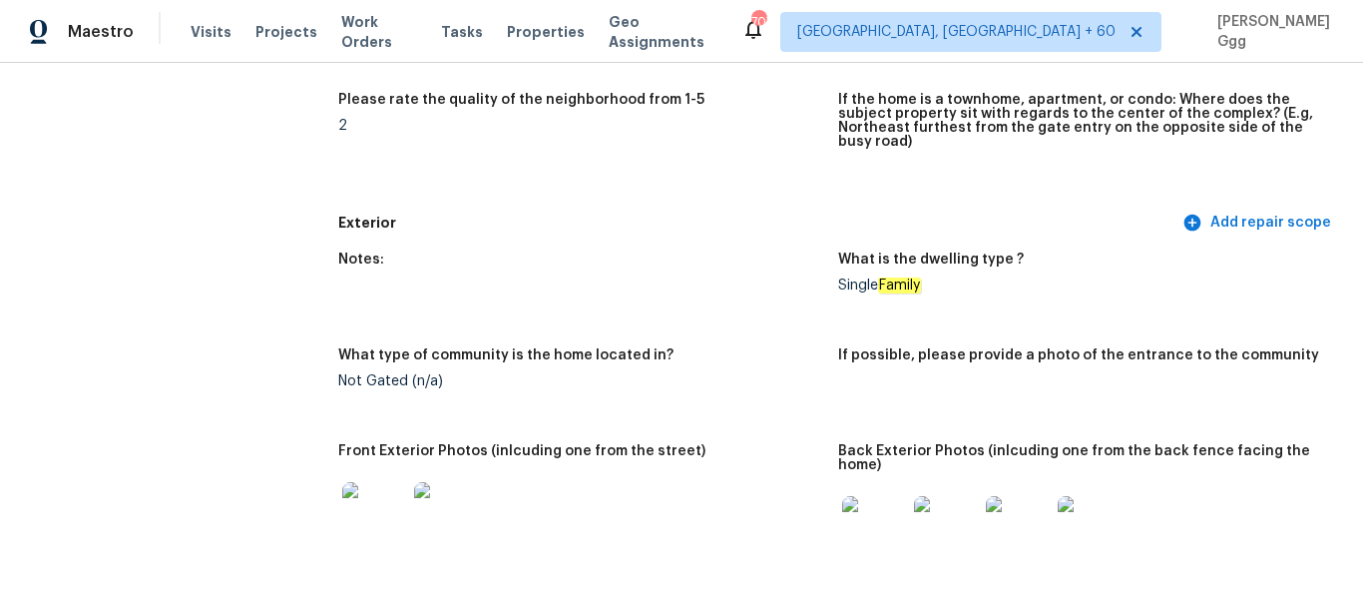
click at [357, 505] on img at bounding box center [374, 514] width 64 height 64
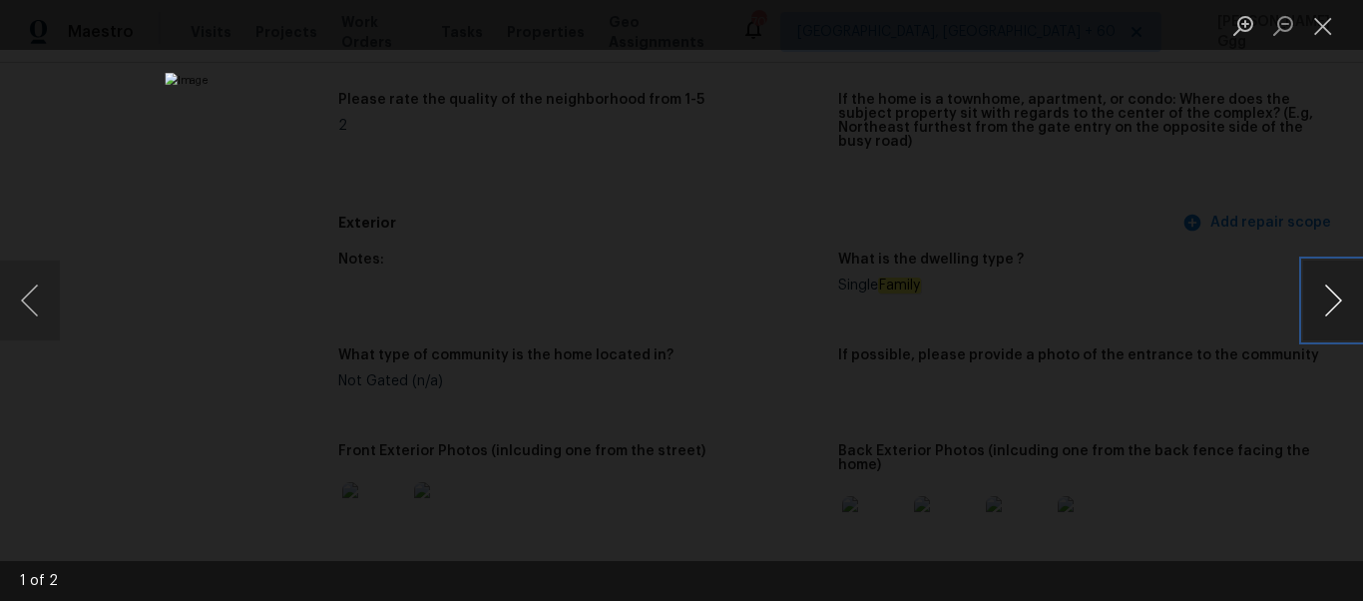
click at [1319, 289] on button "Next image" at bounding box center [1333, 300] width 60 height 80
click at [1334, 28] on button "Close lightbox" at bounding box center [1323, 25] width 40 height 35
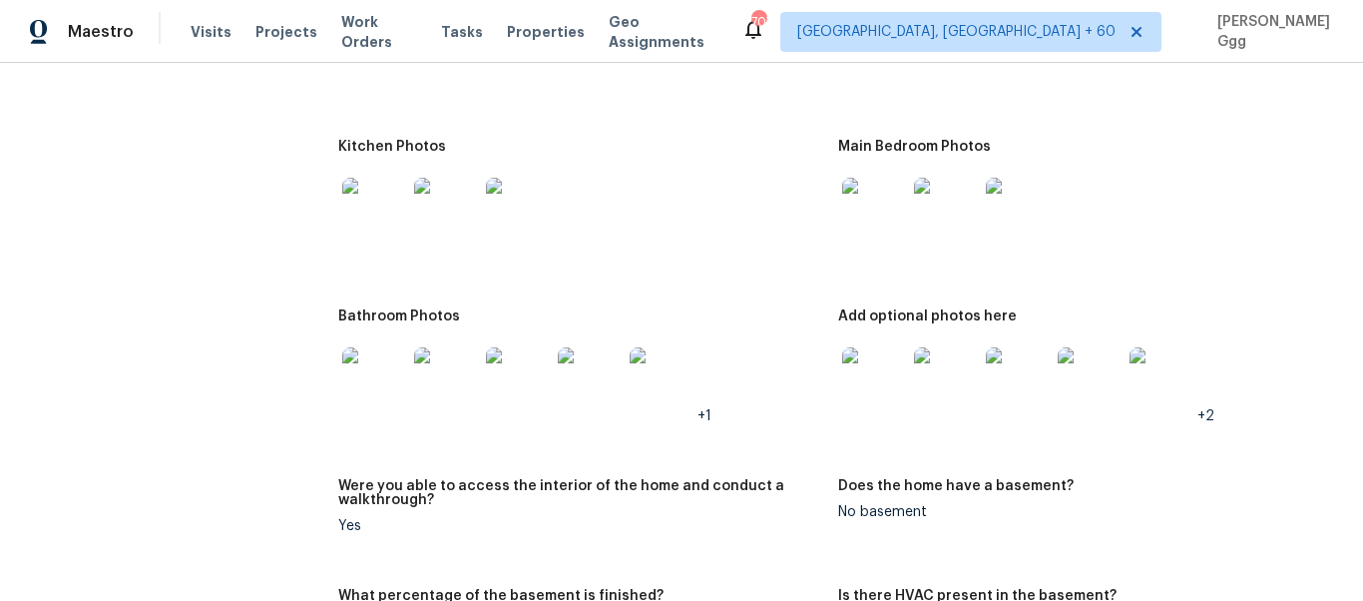
scroll to position [2179, 0]
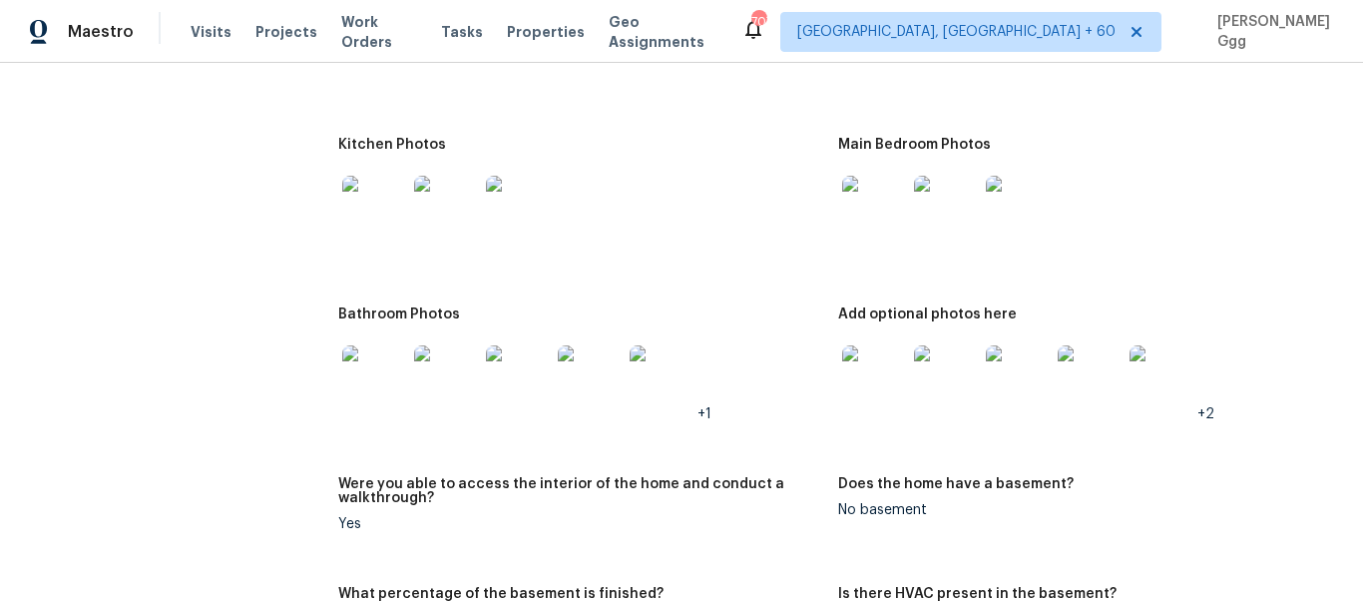
click at [854, 381] on img at bounding box center [874, 377] width 64 height 64
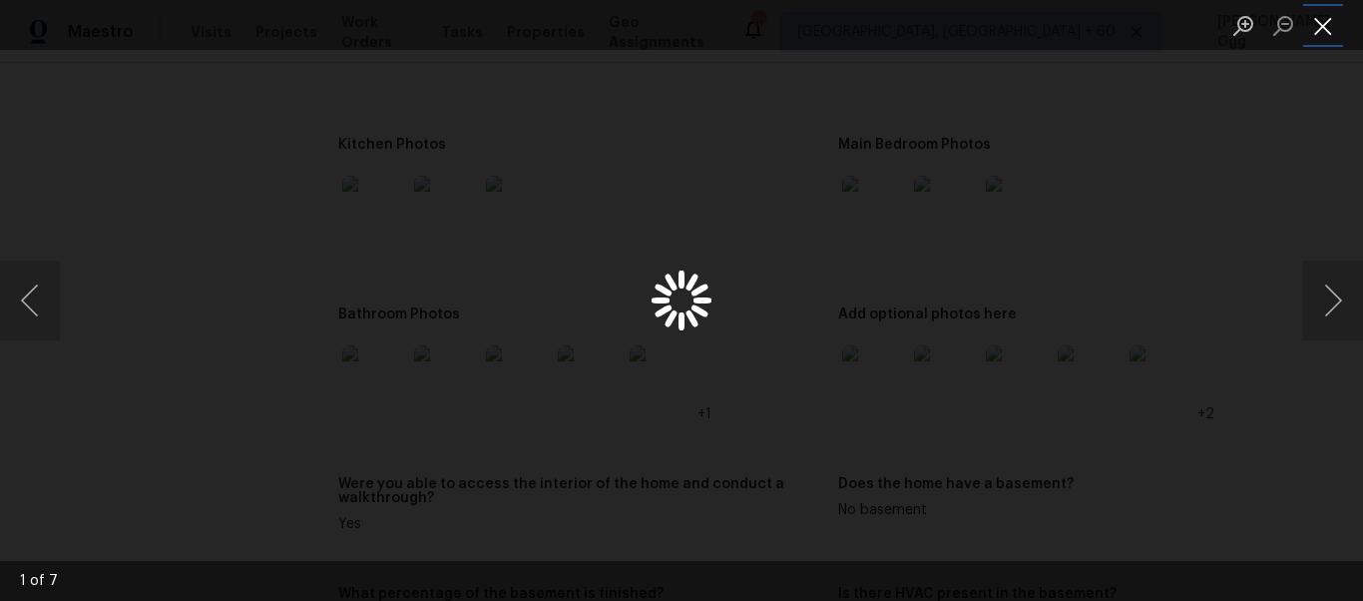
click at [1322, 19] on button "Close lightbox" at bounding box center [1323, 25] width 40 height 35
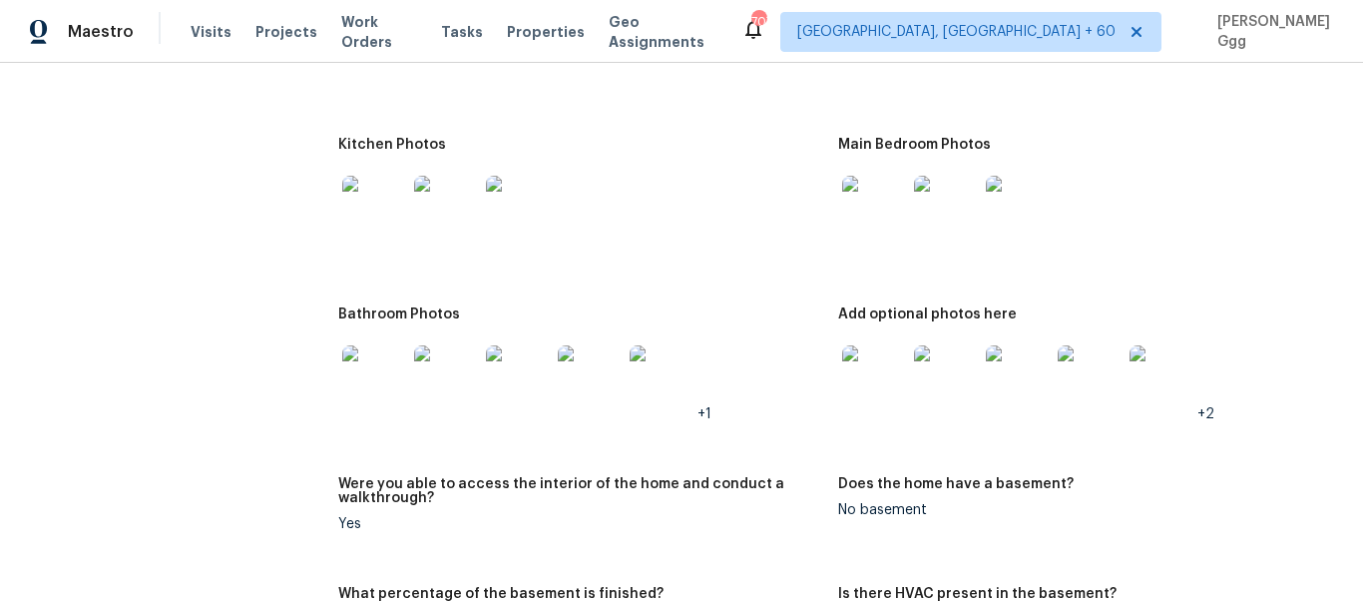
click at [889, 377] on img at bounding box center [874, 377] width 64 height 64
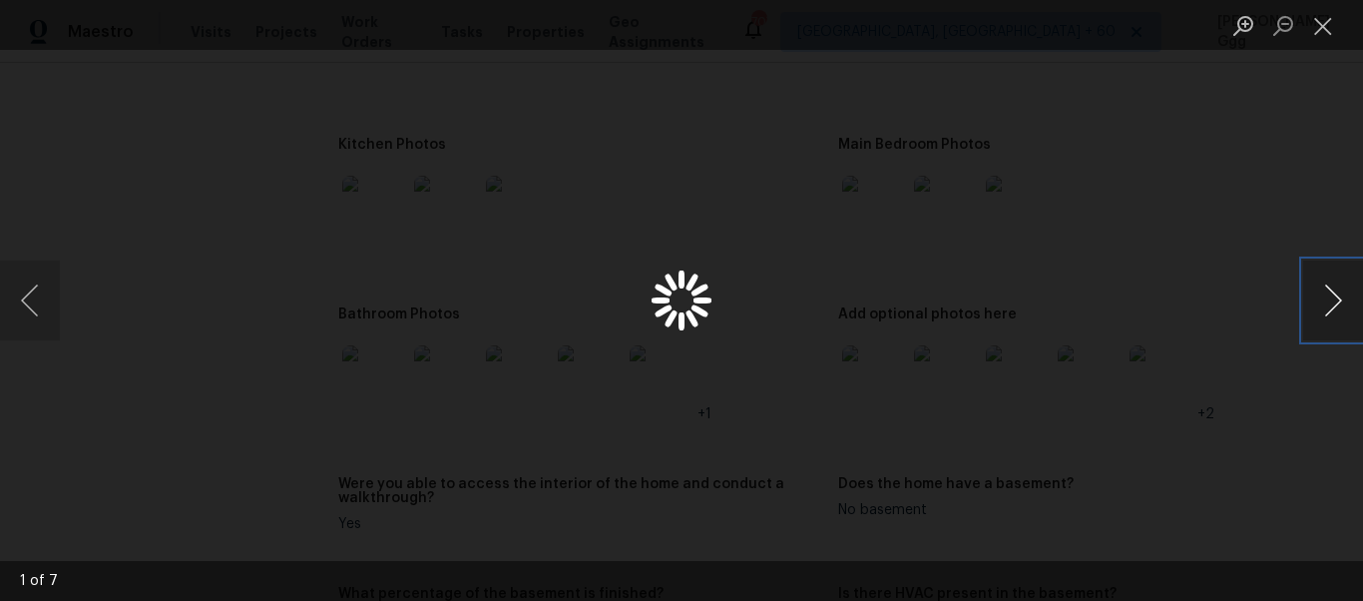
click at [1327, 313] on button "Next image" at bounding box center [1333, 300] width 60 height 80
click at [1325, 302] on button "Next image" at bounding box center [1333, 300] width 60 height 80
click at [1309, 33] on button "Close lightbox" at bounding box center [1323, 25] width 40 height 35
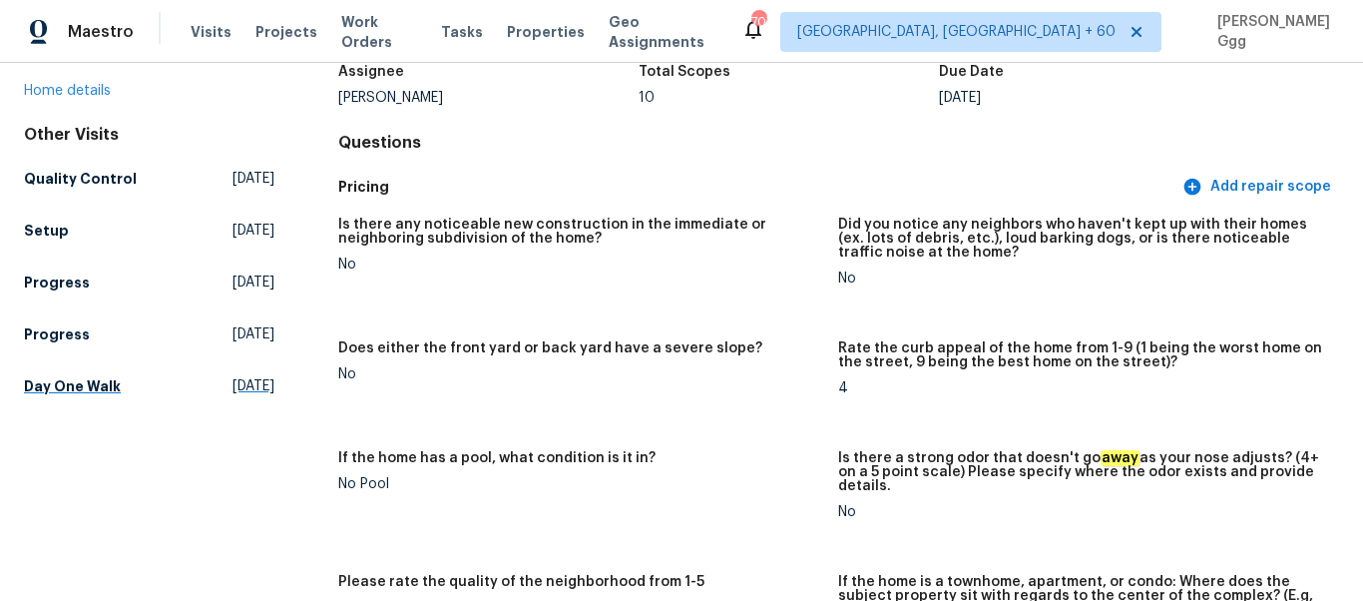
scroll to position [117, 0]
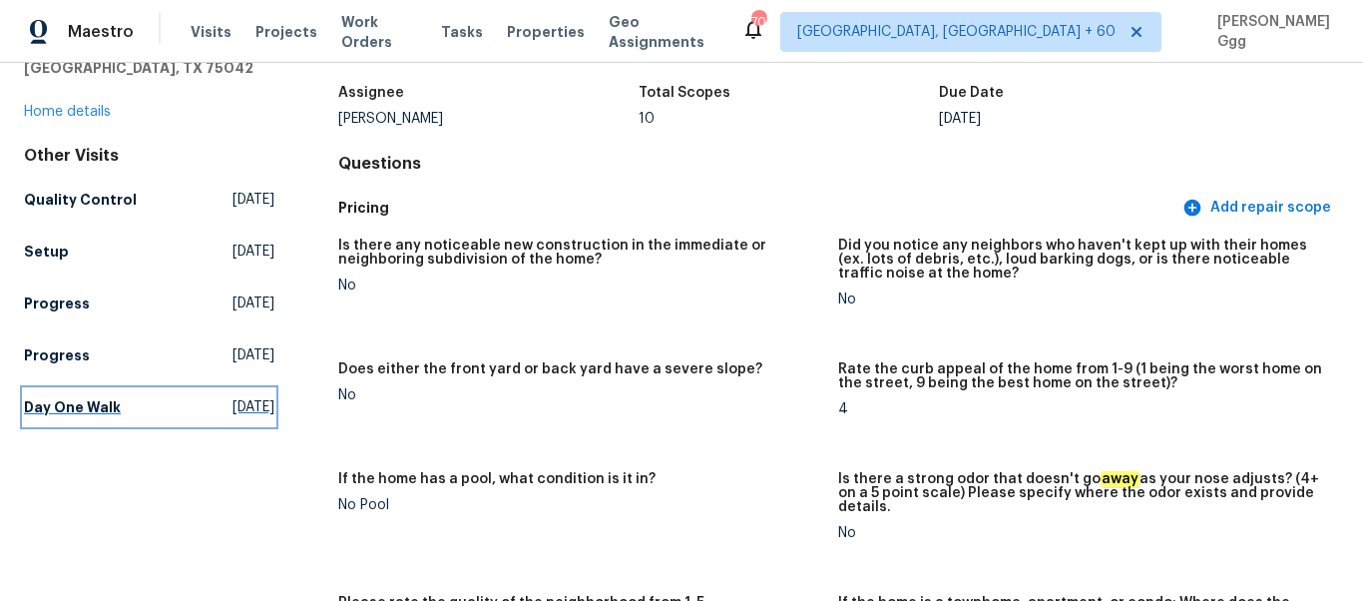
click at [72, 406] on h5 "Day One Walk" at bounding box center [72, 407] width 97 height 20
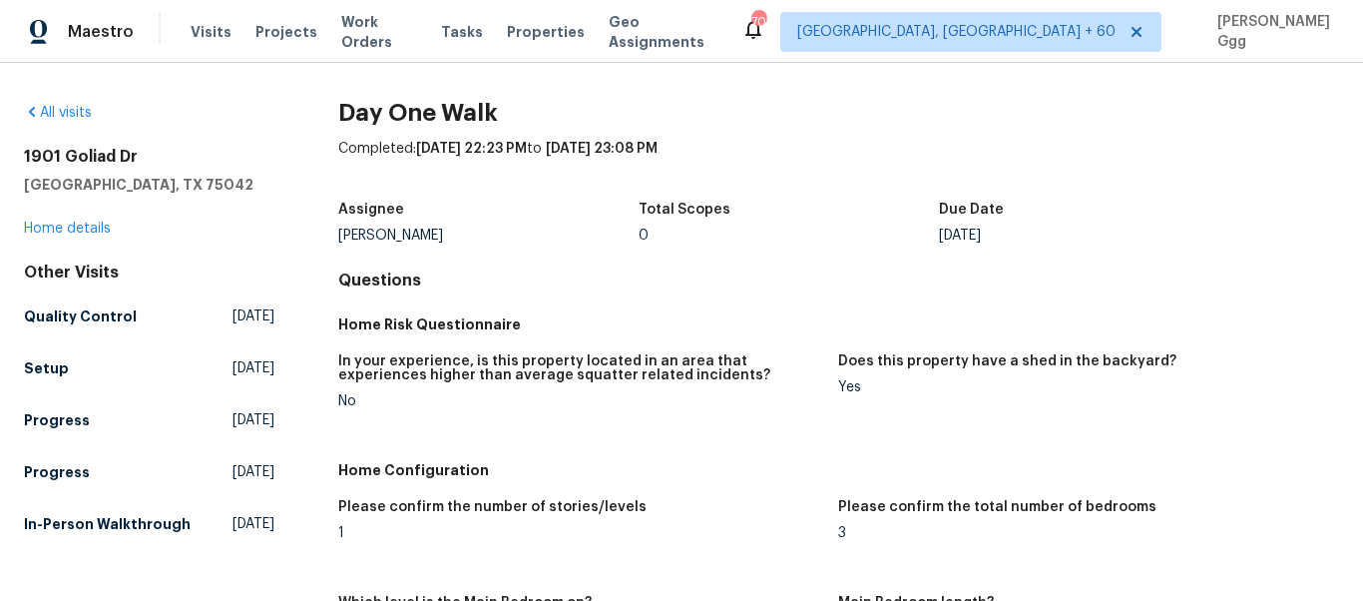
scroll to position [2333, 0]
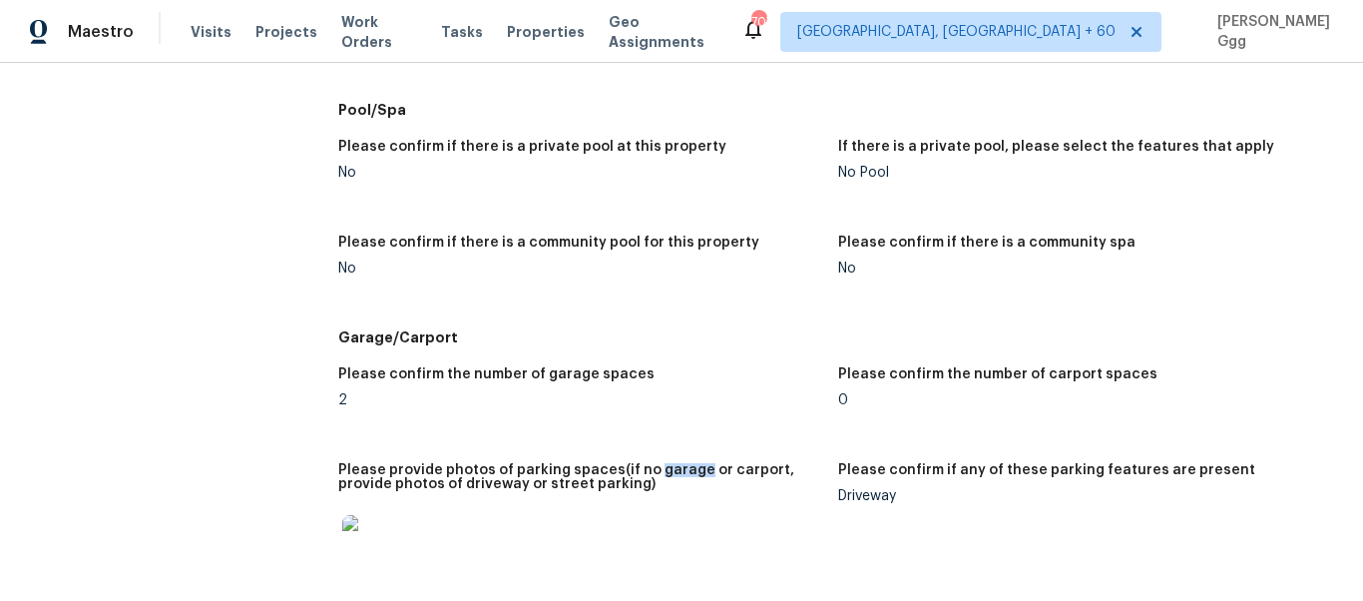
click at [371, 526] on img at bounding box center [374, 547] width 64 height 64
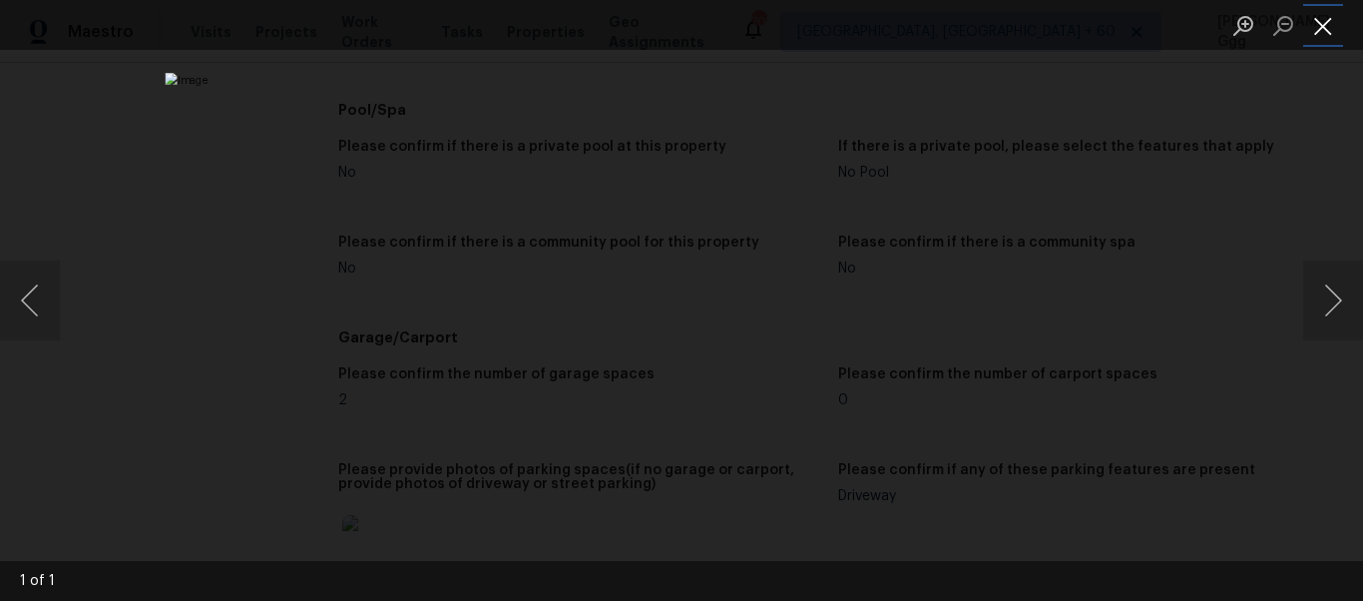
click at [1320, 31] on button "Close lightbox" at bounding box center [1323, 25] width 40 height 35
